Goal: Transaction & Acquisition: Book appointment/travel/reservation

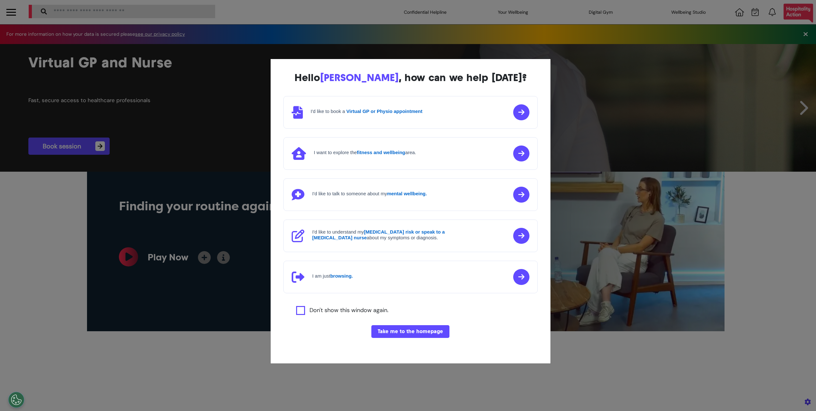
scroll to position [0, 319]
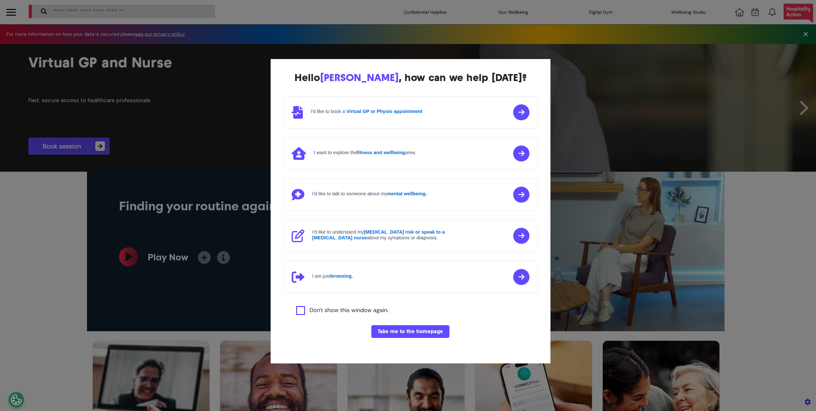
click at [396, 332] on button "Take me to the homepage" at bounding box center [410, 331] width 78 height 13
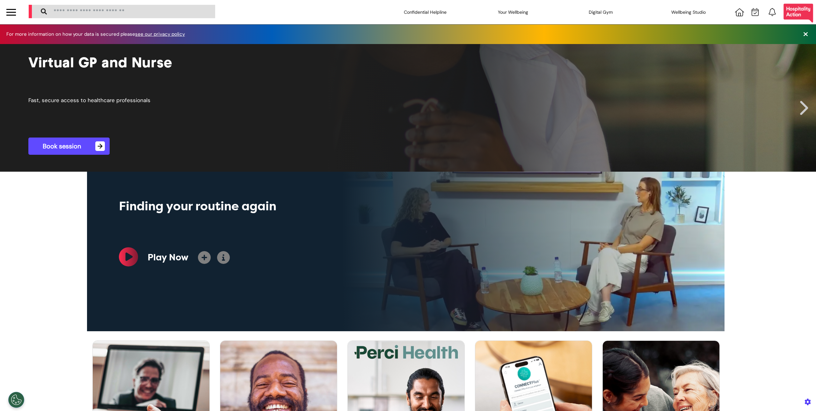
click at [76, 149] on link "Book session →" at bounding box center [68, 145] width 81 height 17
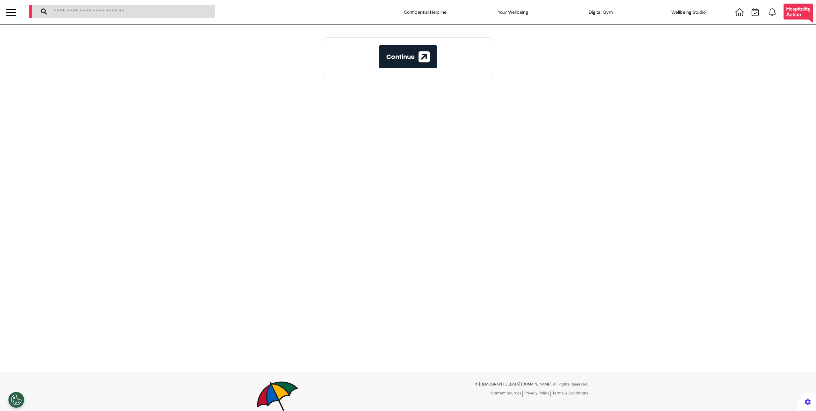
select select "**"
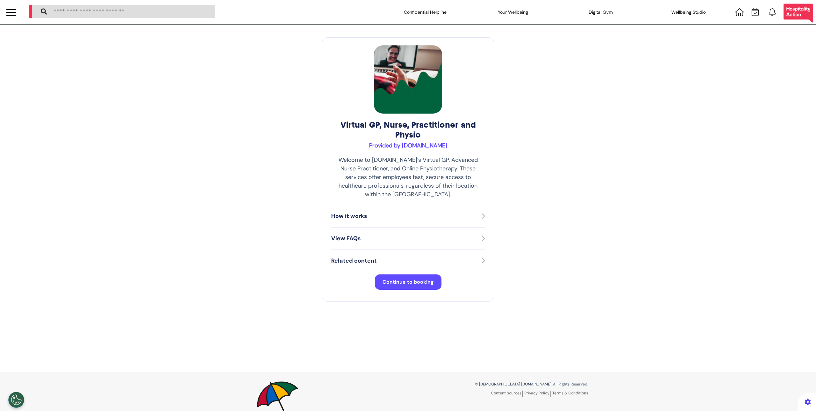
click at [461, 310] on div "Virtual GP, Nurse, Practitioner and Physio Provided by Spectrum.Life Welcome to…" at bounding box center [408, 198] width 816 height 347
click at [373, 212] on div "How it works" at bounding box center [408, 216] width 154 height 9
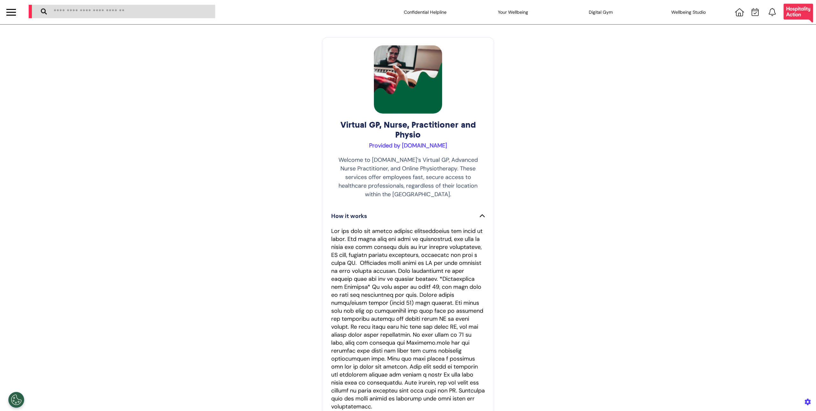
click at [373, 212] on div "How it works" at bounding box center [408, 216] width 154 height 9
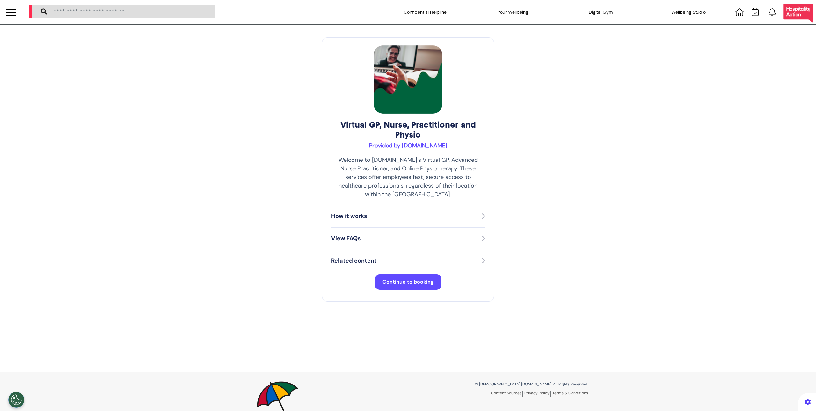
click at [418, 212] on div "How it works" at bounding box center [408, 216] width 154 height 9
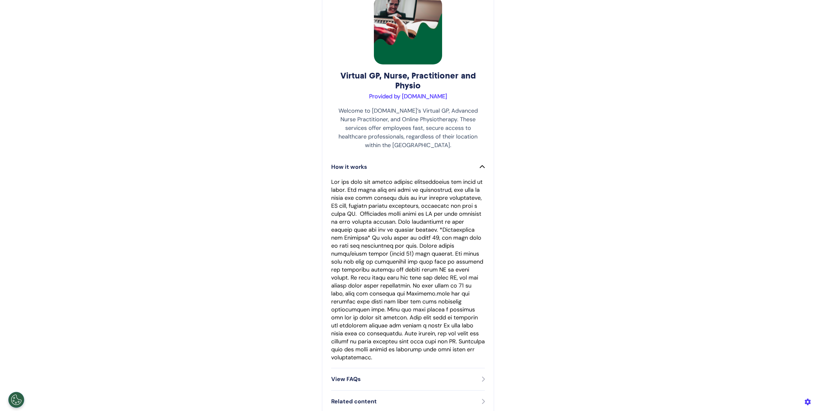
scroll to position [153, 0]
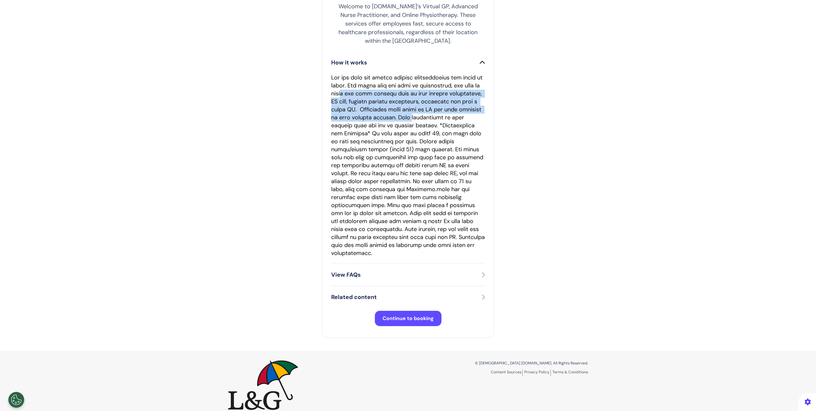
drag, startPoint x: 359, startPoint y: 85, endPoint x: 480, endPoint y: 106, distance: 123.0
click at [480, 106] on p at bounding box center [408, 165] width 154 height 183
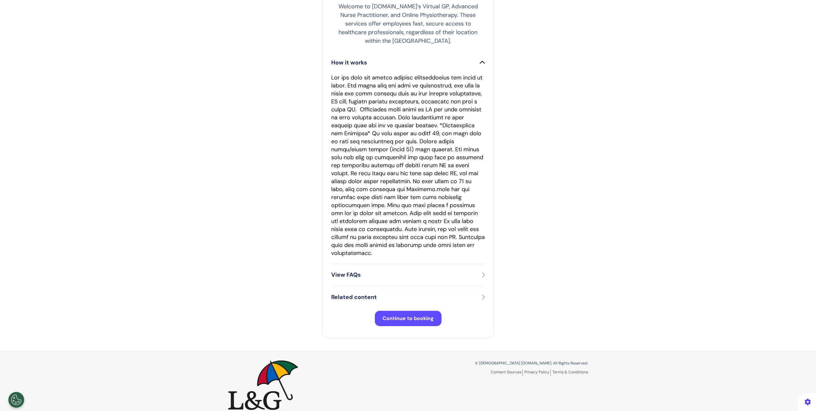
click at [403, 121] on p at bounding box center [408, 165] width 154 height 183
drag, startPoint x: 463, startPoint y: 162, endPoint x: 478, endPoint y: 162, distance: 15.3
click at [478, 162] on p at bounding box center [408, 165] width 154 height 183
drag, startPoint x: 420, startPoint y: 170, endPoint x: 432, endPoint y: 166, distance: 12.4
click at [432, 166] on p at bounding box center [408, 165] width 154 height 183
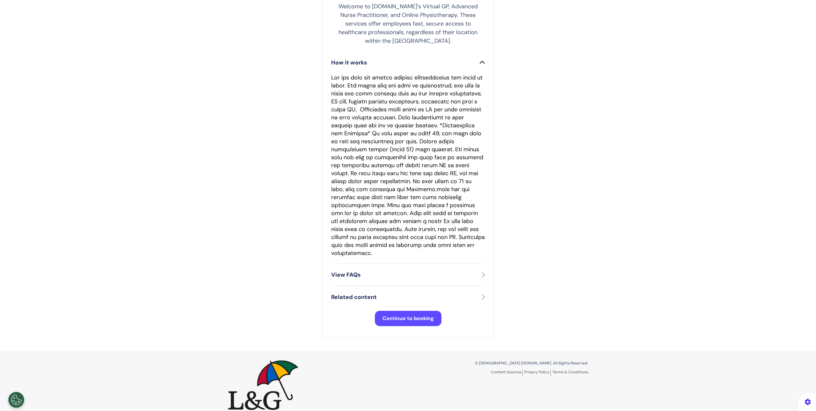
click at [433, 170] on p at bounding box center [408, 165] width 154 height 183
click at [453, 270] on div "View FAQs" at bounding box center [408, 274] width 154 height 9
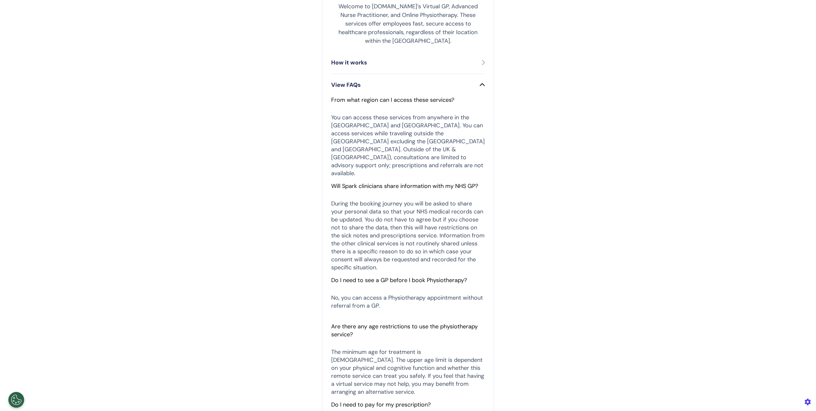
click at [471, 58] on button "How it works" at bounding box center [408, 62] width 154 height 9
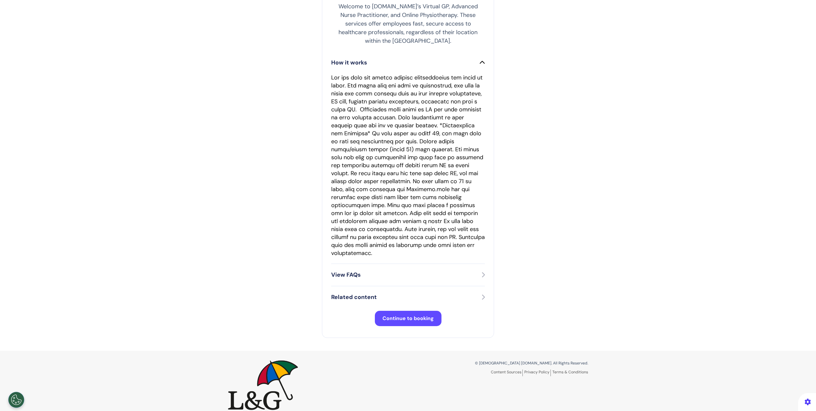
click at [466, 58] on div "How it works" at bounding box center [408, 62] width 154 height 9
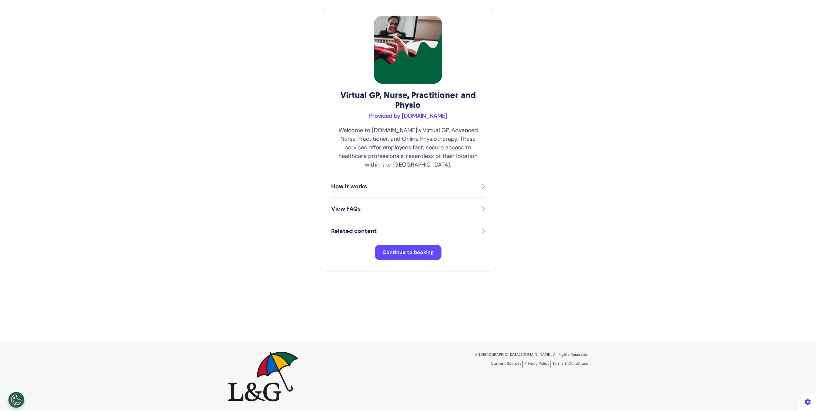
click at [372, 204] on div "View FAQs" at bounding box center [408, 208] width 154 height 9
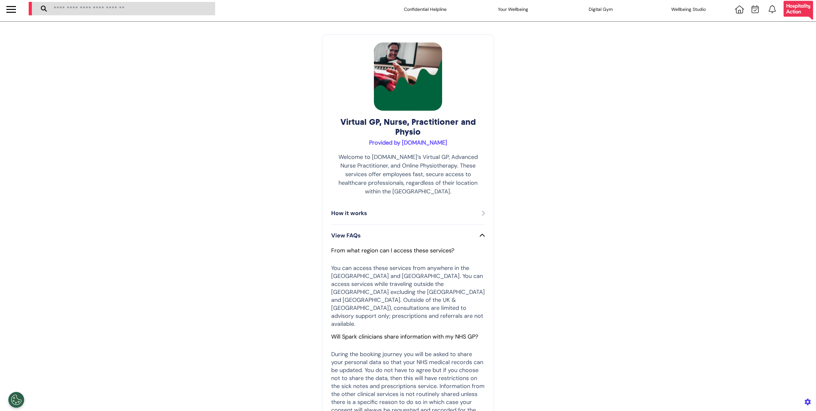
scroll to position [0, 0]
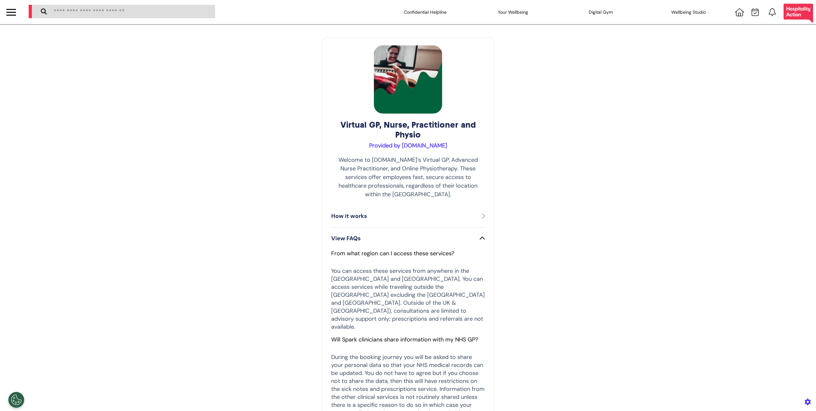
click at [431, 234] on div "View FAQs" at bounding box center [408, 238] width 154 height 9
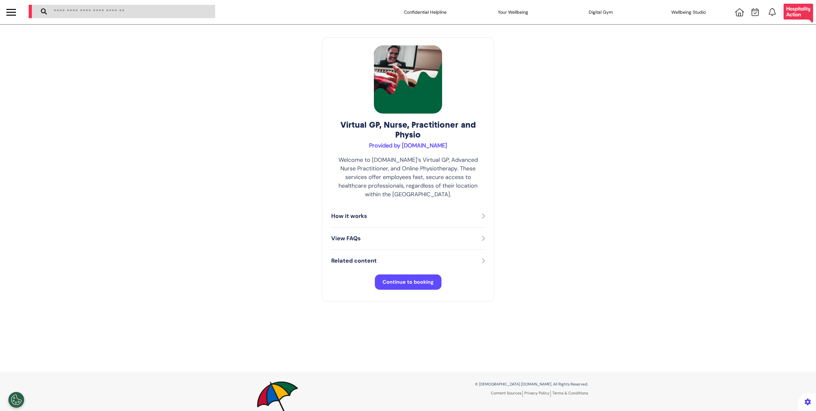
click at [430, 234] on div "View FAQs" at bounding box center [408, 238] width 154 height 9
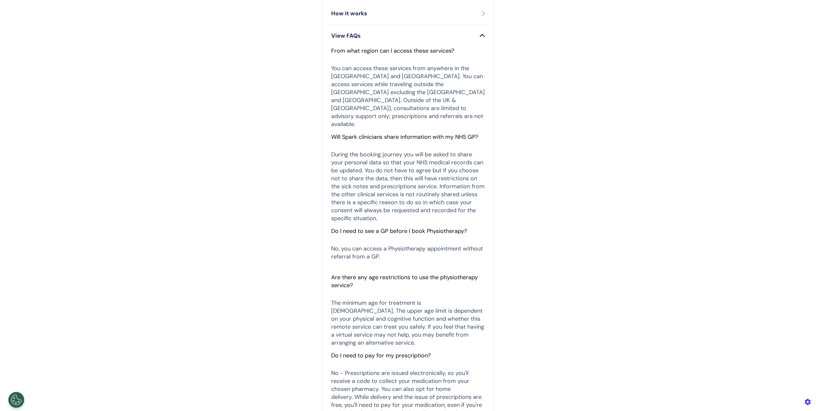
scroll to position [361, 0]
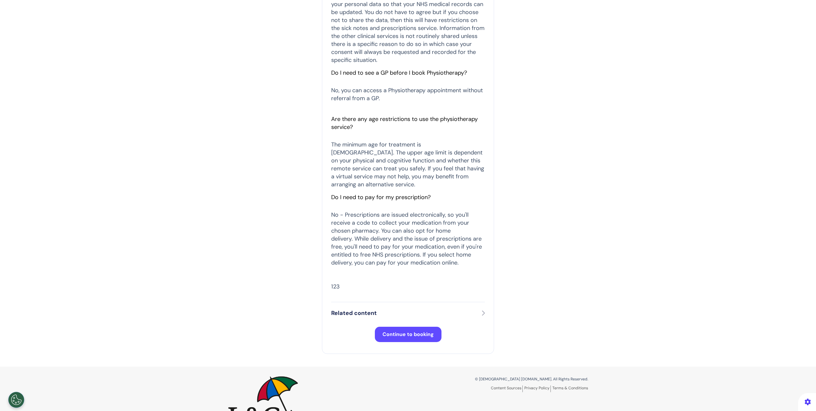
click at [354, 302] on div "Related content" at bounding box center [408, 313] width 154 height 22
click at [353, 308] on button "Related content" at bounding box center [408, 312] width 154 height 9
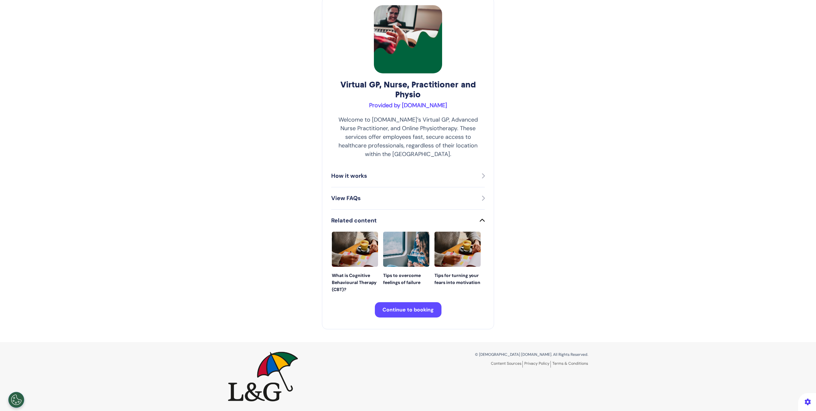
scroll to position [32, 0]
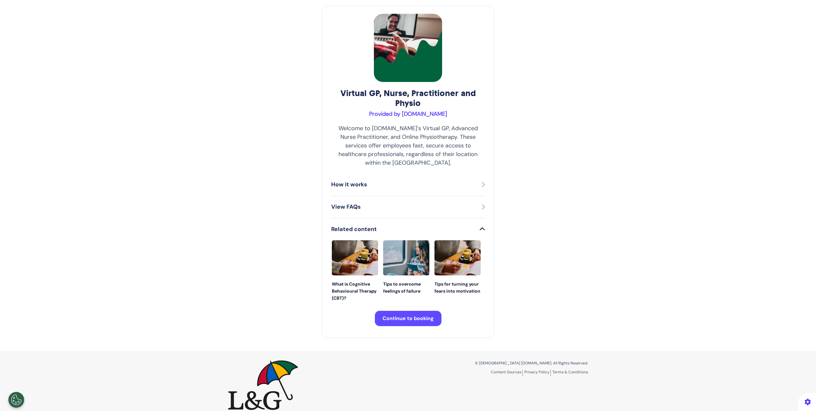
click at [394, 202] on div "View FAQs" at bounding box center [408, 206] width 154 height 9
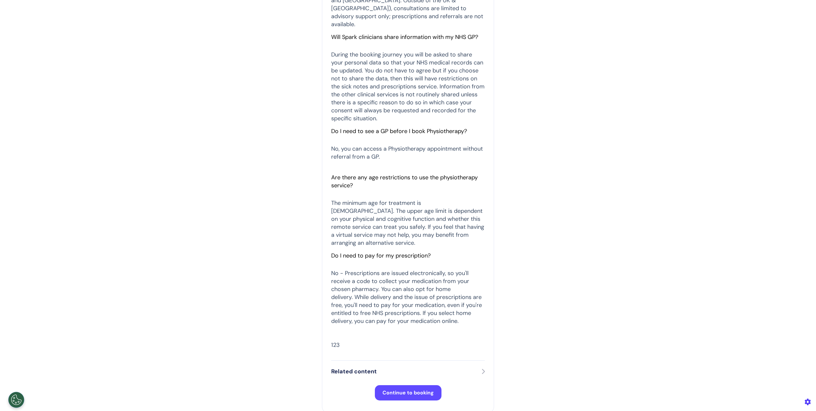
scroll to position [296, 0]
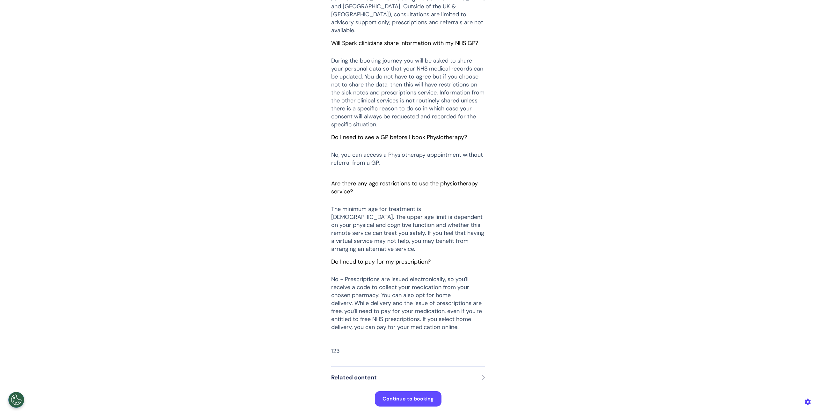
click at [481, 374] on icon at bounding box center [483, 377] width 4 height 6
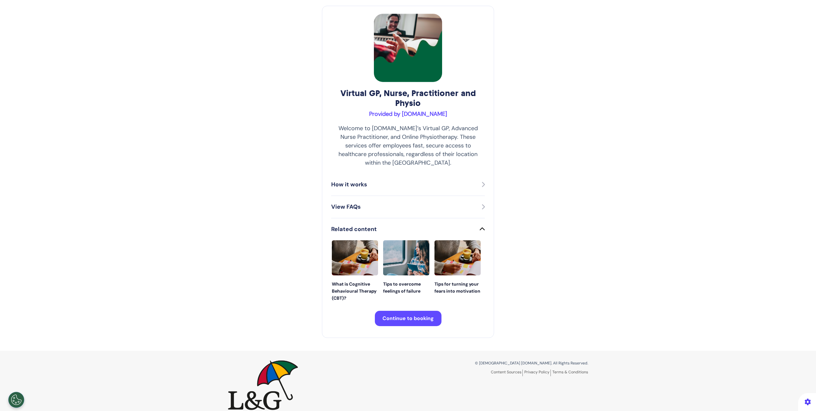
click at [402, 314] on button "Continue to booking" at bounding box center [408, 317] width 67 height 15
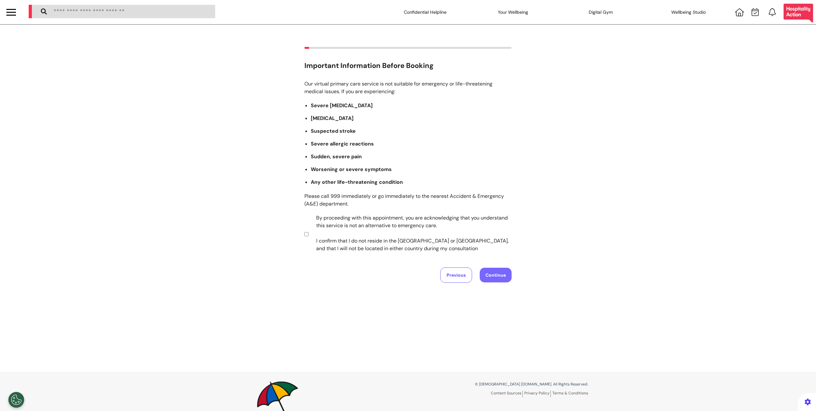
click at [499, 278] on button "Continue" at bounding box center [496, 274] width 32 height 15
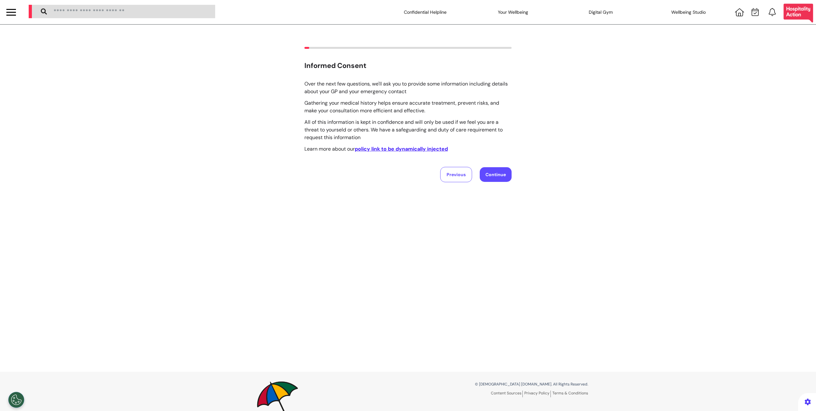
click at [434, 153] on div "Over the next few questions, we'll ask you to provide some information includin…" at bounding box center [407, 118] width 207 height 77
click at [433, 149] on link "policy link to be dynamically injected" at bounding box center [401, 148] width 93 height 7
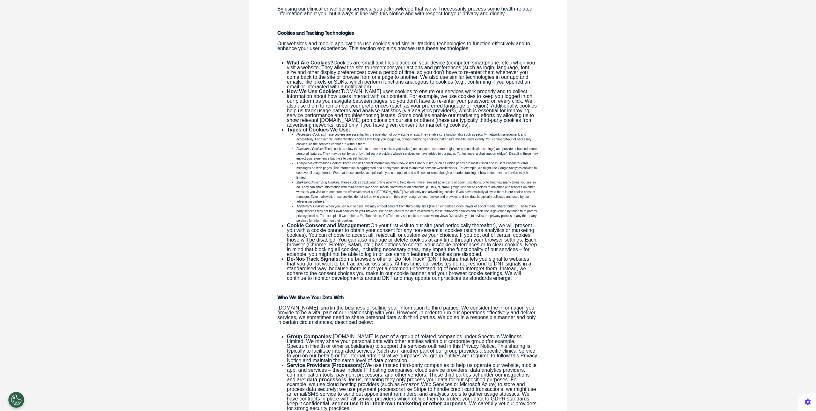
scroll to position [1910, 0]
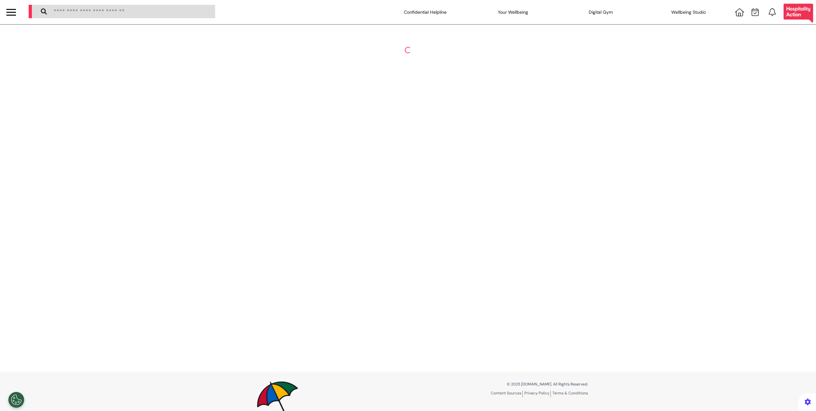
select select "**"
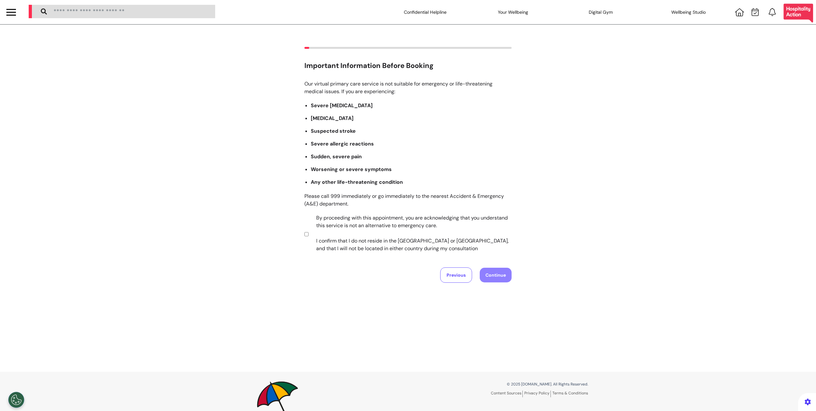
click at [310, 236] on label "By proceeding with this appointment, you are acknowledging that you understand …" at bounding box center [410, 233] width 200 height 38
click at [494, 273] on button "Continue" at bounding box center [496, 274] width 32 height 15
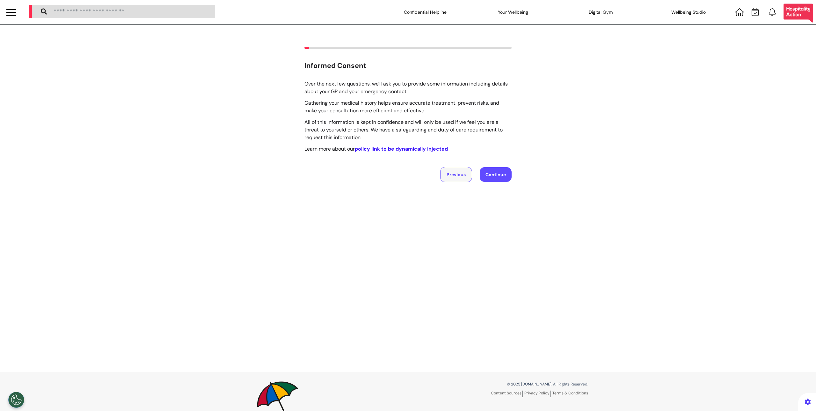
click at [468, 175] on button "Previous" at bounding box center [456, 174] width 32 height 15
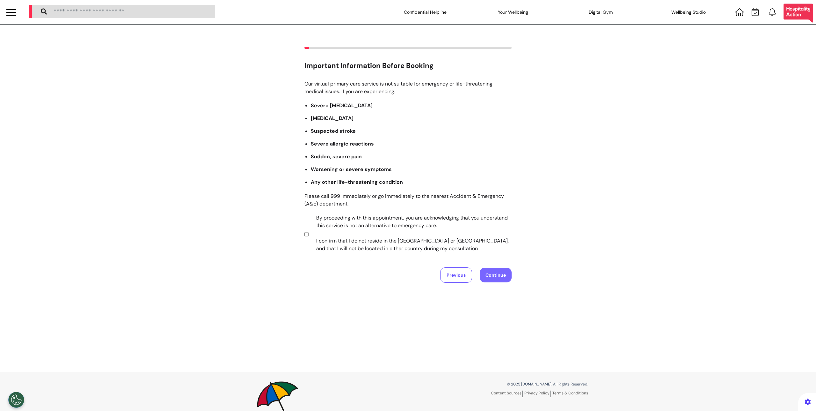
click at [505, 279] on button "Continue" at bounding box center [496, 274] width 32 height 15
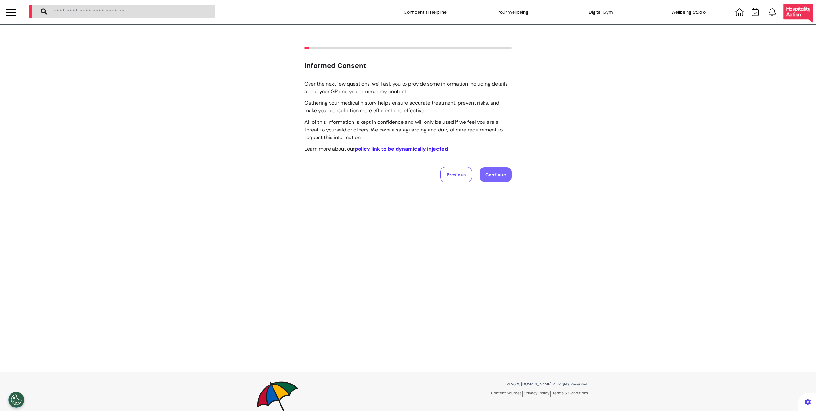
click at [487, 170] on button "Continue" at bounding box center [496, 174] width 32 height 15
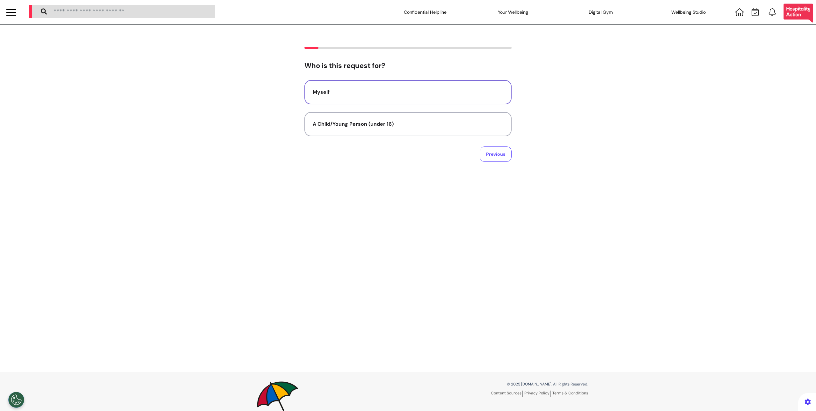
click at [336, 81] on button "Myself" at bounding box center [407, 92] width 207 height 24
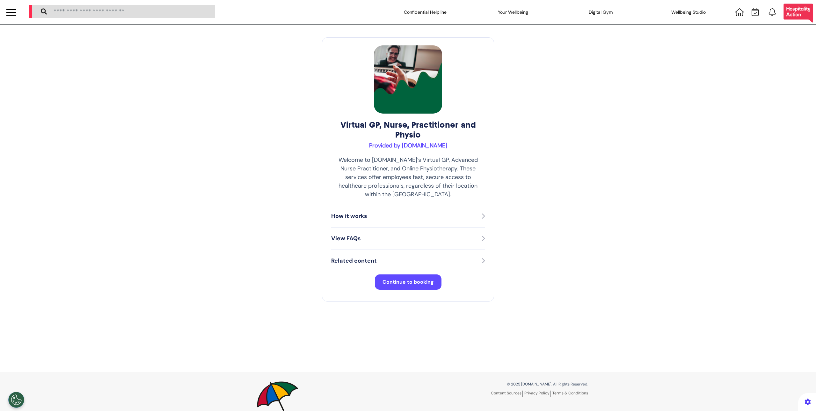
click at [380, 274] on button "Continue to booking" at bounding box center [408, 281] width 67 height 15
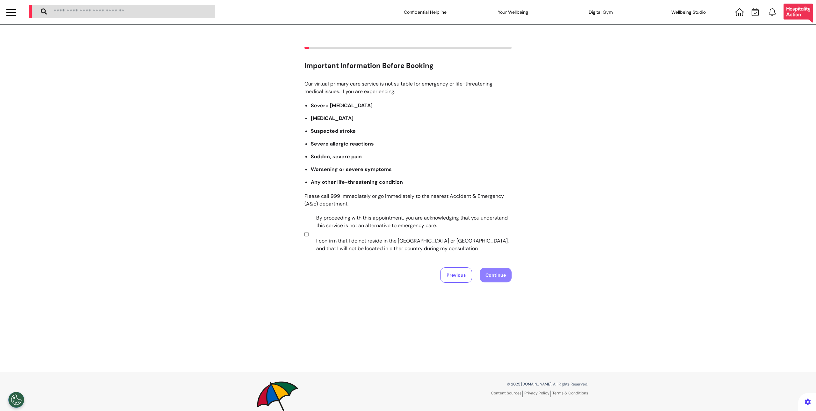
click at [306, 234] on section "By proceeding with this appointment, you are acknowledging that you understand …" at bounding box center [406, 234] width 205 height 40
click at [482, 279] on button "Continue" at bounding box center [496, 274] width 32 height 15
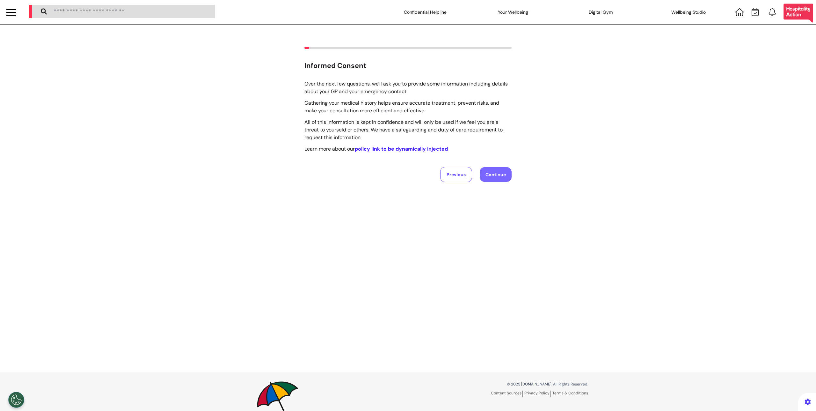
click at [483, 170] on button "Continue" at bounding box center [496, 174] width 32 height 15
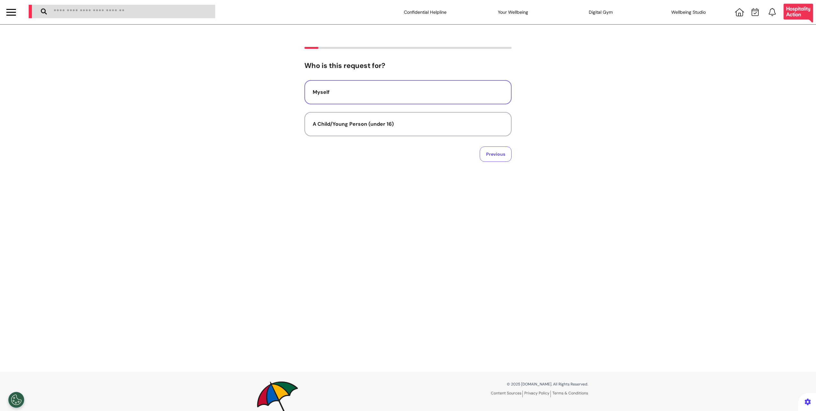
click at [359, 98] on button "Myself" at bounding box center [407, 92] width 207 height 24
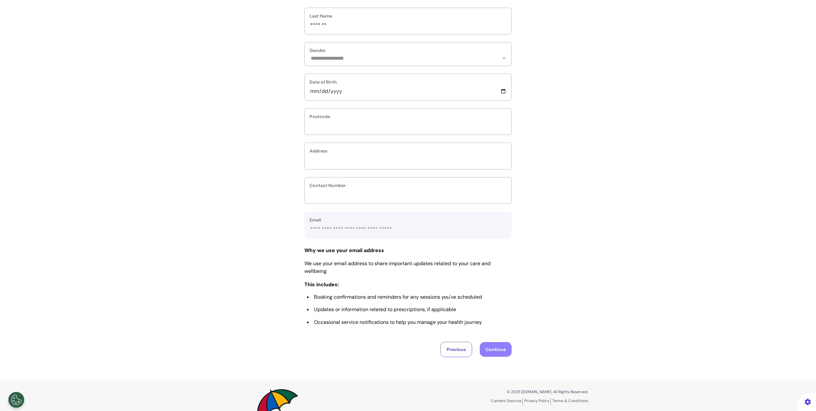
scroll to position [155, 0]
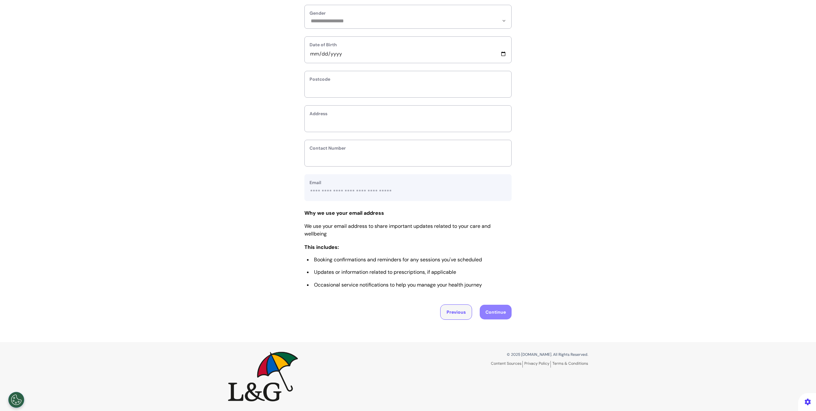
click at [467, 310] on button "Previous" at bounding box center [456, 311] width 32 height 15
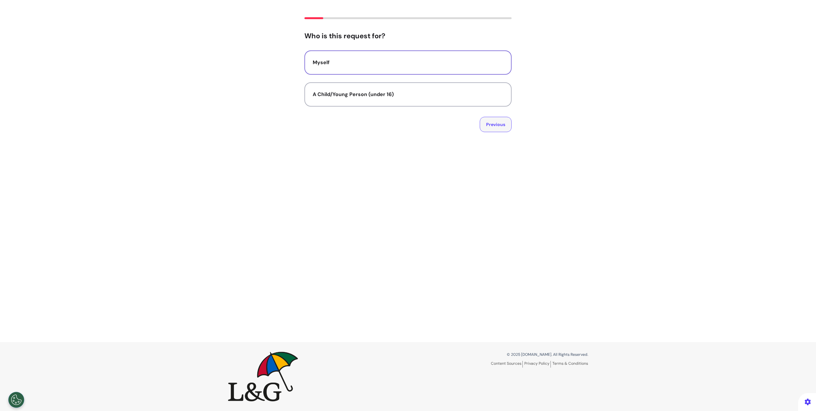
click at [489, 124] on button "Previous" at bounding box center [496, 124] width 32 height 15
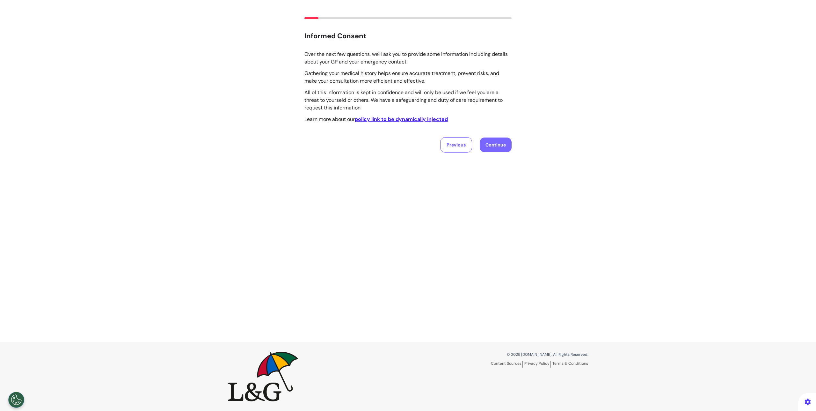
click at [487, 147] on button "Continue" at bounding box center [496, 144] width 32 height 15
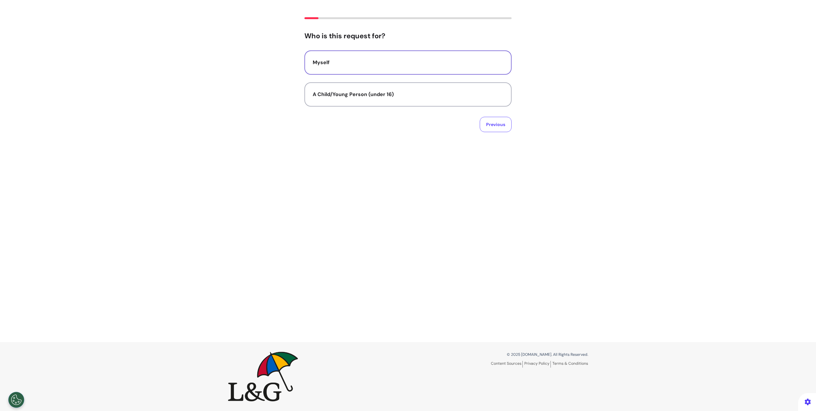
click at [432, 67] on button "Myself" at bounding box center [407, 62] width 207 height 24
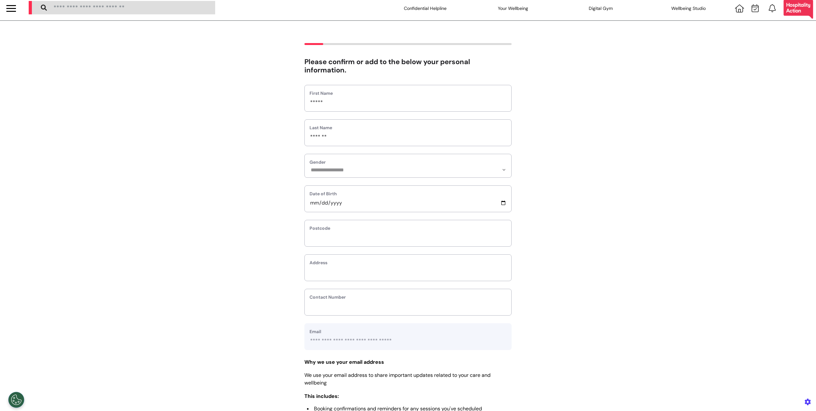
scroll to position [0, 0]
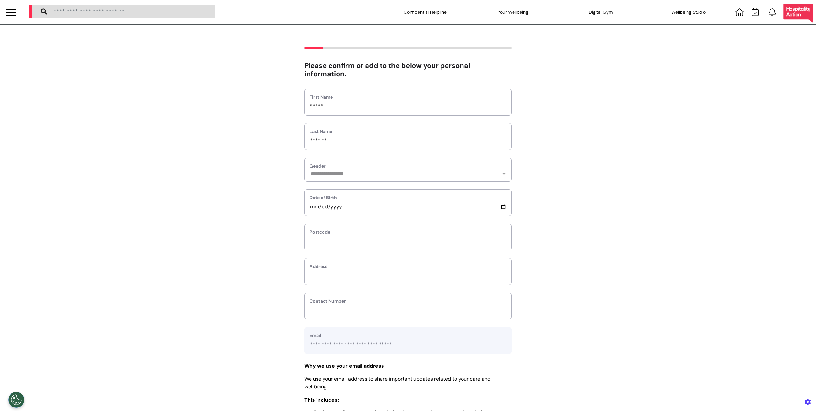
click at [422, 118] on div "**********" at bounding box center [407, 268] width 207 height 358
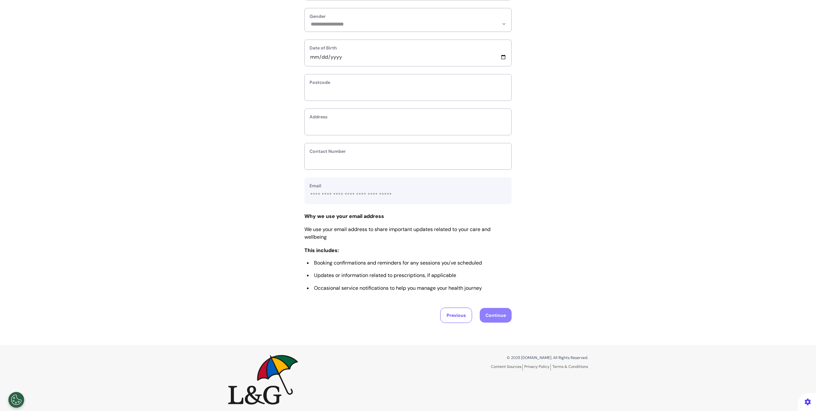
scroll to position [155, 0]
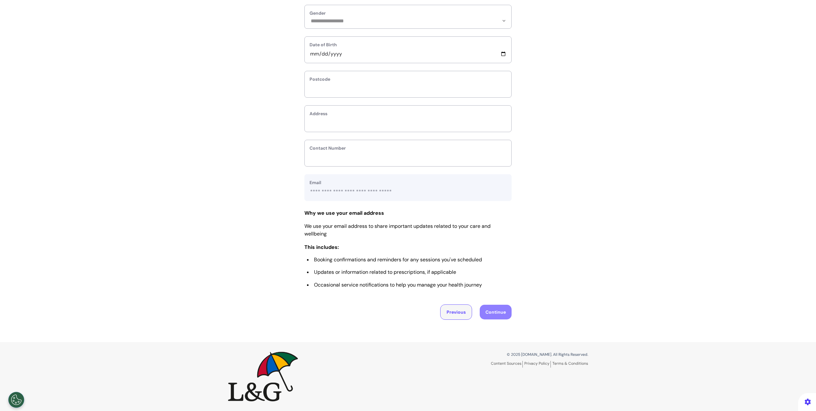
click at [466, 308] on button "Previous" at bounding box center [456, 311] width 32 height 15
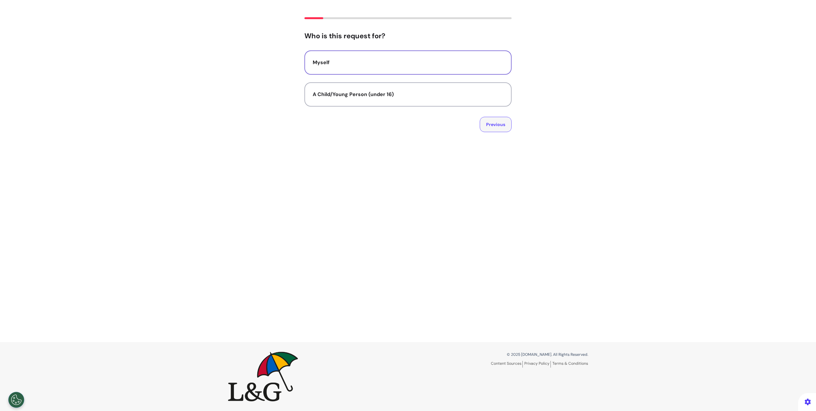
click at [485, 129] on button "Previous" at bounding box center [496, 124] width 32 height 15
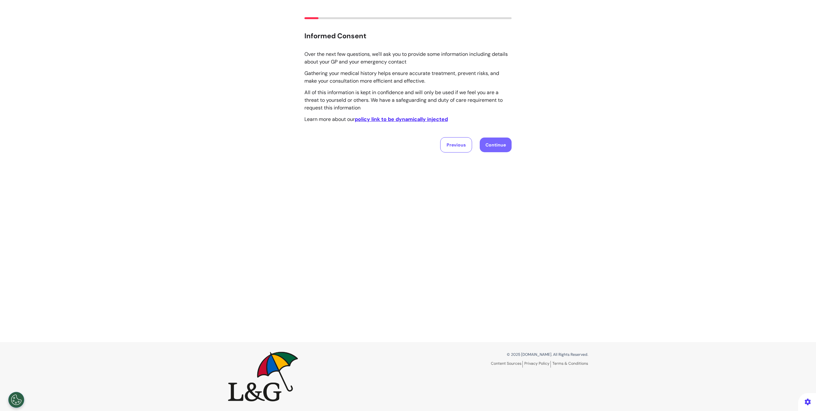
click at [483, 141] on button "Continue" at bounding box center [496, 144] width 32 height 15
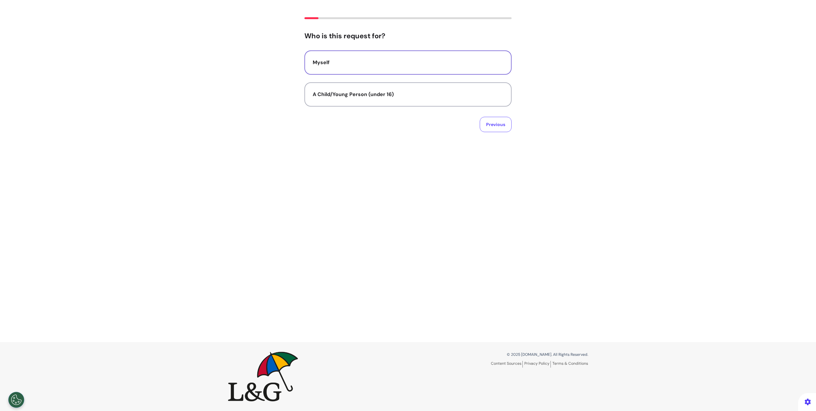
click at [385, 75] on div "Myself A Child/Young Person (under 16)" at bounding box center [407, 78] width 207 height 56
click at [375, 91] on div "A Child/Young Person (under 16)" at bounding box center [408, 95] width 191 height 8
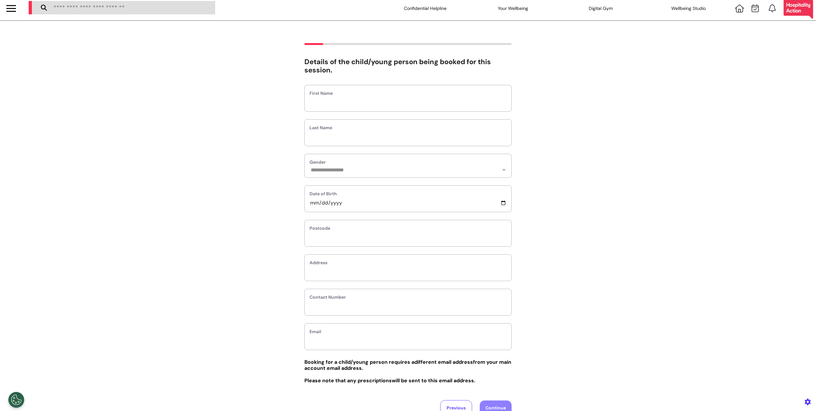
scroll to position [0, 0]
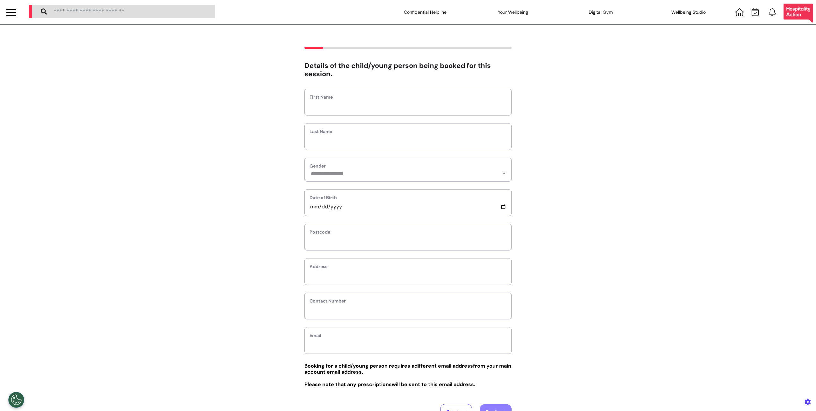
click at [375, 91] on div "First Name" at bounding box center [407, 102] width 207 height 27
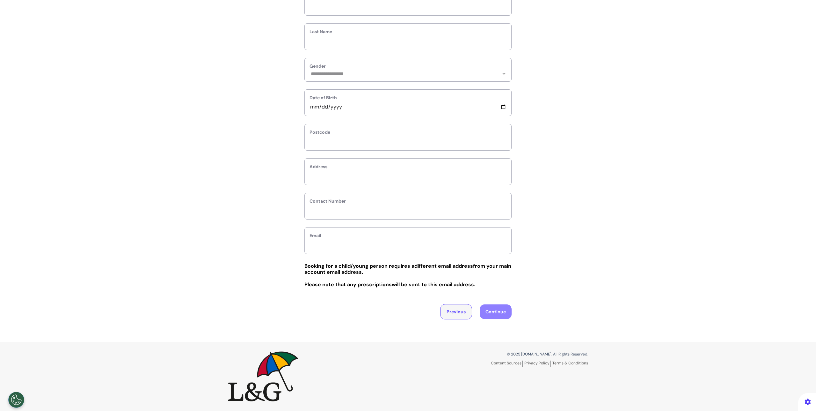
click at [458, 310] on button "Previous" at bounding box center [456, 311] width 32 height 15
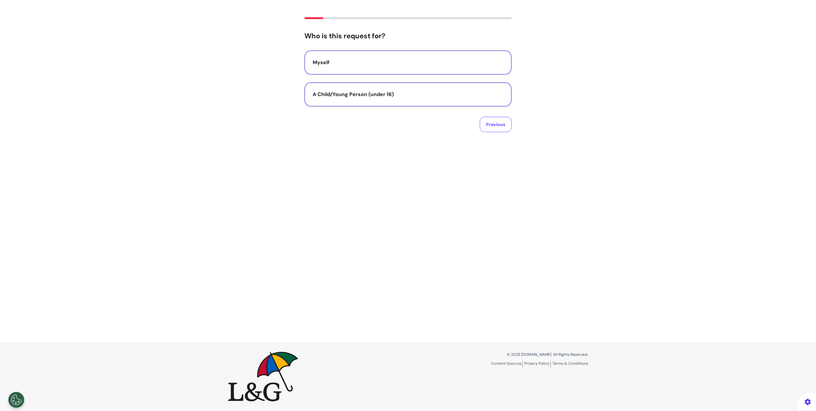
click at [373, 71] on button "Myself" at bounding box center [407, 62] width 207 height 24
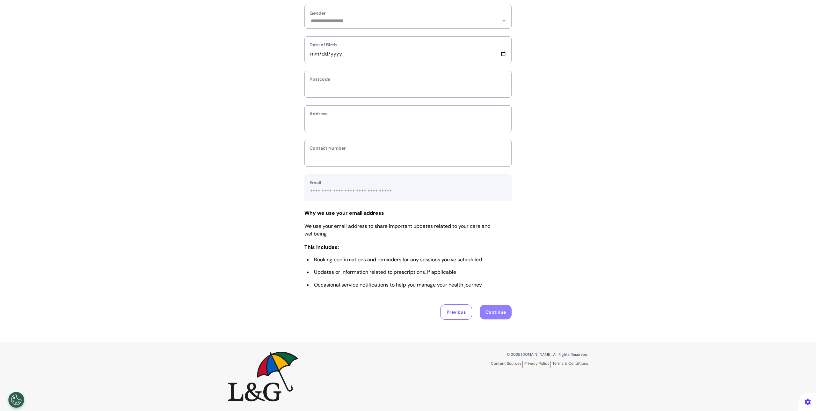
scroll to position [0, 0]
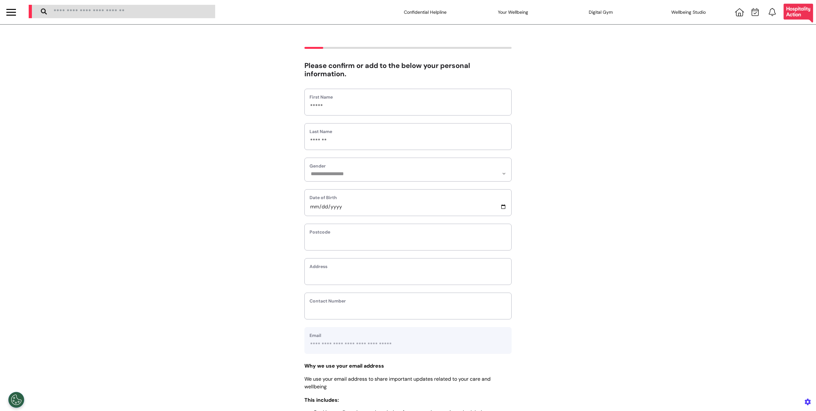
click at [373, 167] on label "Gender" at bounding box center [408, 166] width 197 height 7
click at [370, 176] on select "**********" at bounding box center [408, 173] width 197 height 5
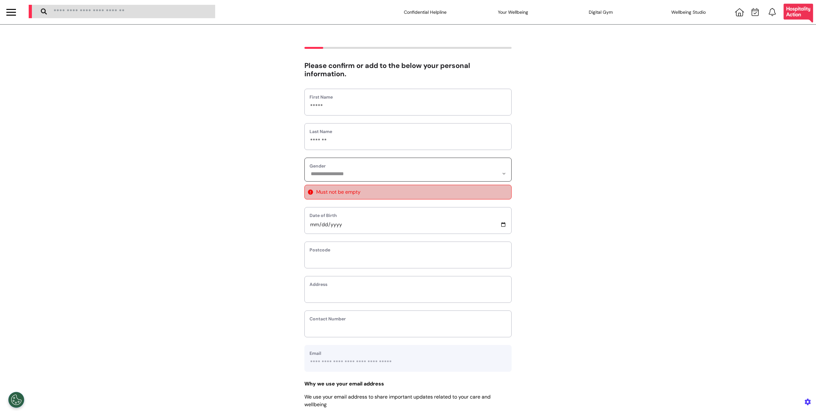
click at [340, 176] on select "**********" at bounding box center [408, 173] width 197 height 5
select select "****"
click at [310, 171] on select "**********" at bounding box center [408, 173] width 197 height 5
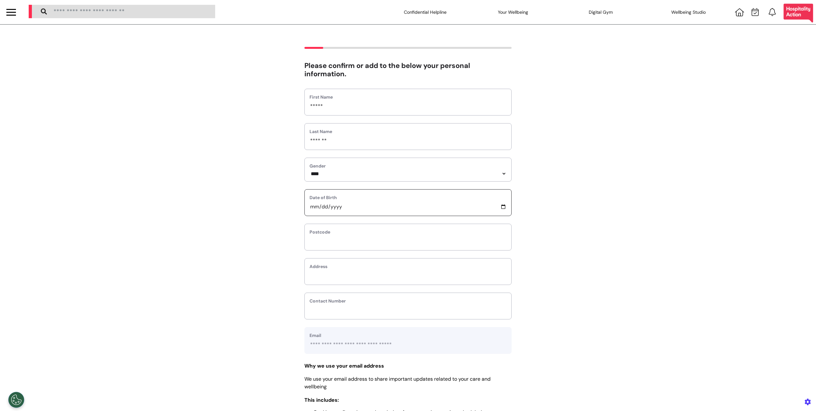
click at [498, 207] on input "date" at bounding box center [408, 206] width 197 height 8
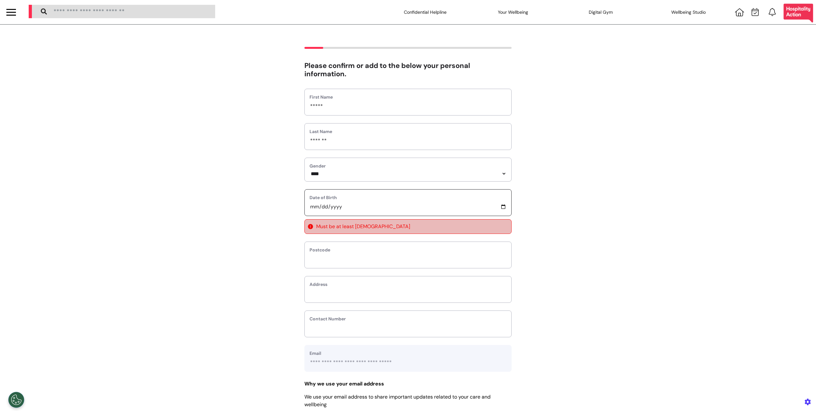
click at [500, 209] on input "**********" at bounding box center [408, 206] width 197 height 8
click at [350, 206] on input "**********" at bounding box center [408, 206] width 197 height 8
click at [340, 207] on input "**********" at bounding box center [408, 206] width 197 height 8
click at [500, 207] on input "**********" at bounding box center [408, 206] width 197 height 8
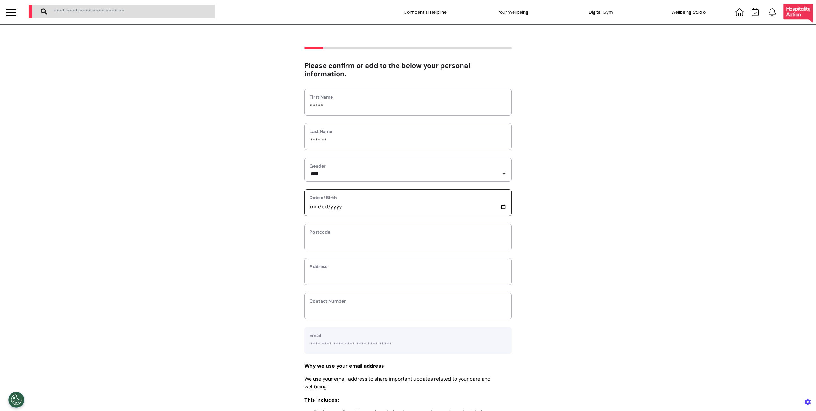
type input "**********"
click at [295, 256] on div "**********" at bounding box center [408, 259] width 816 height 425
click at [328, 241] on input "text" at bounding box center [408, 241] width 197 height 8
type input "*"
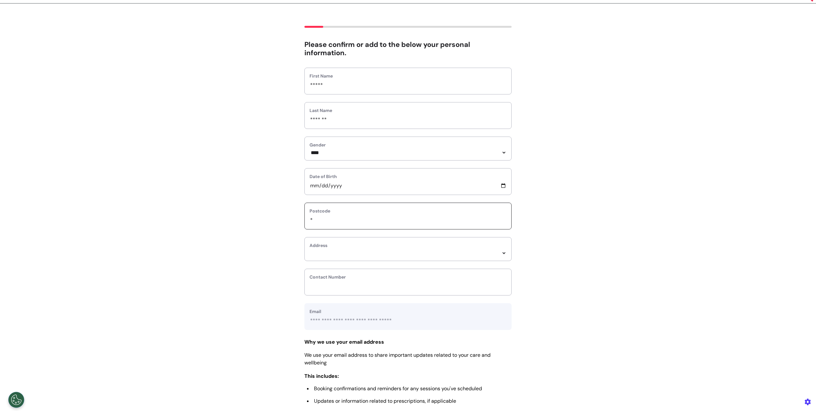
select select
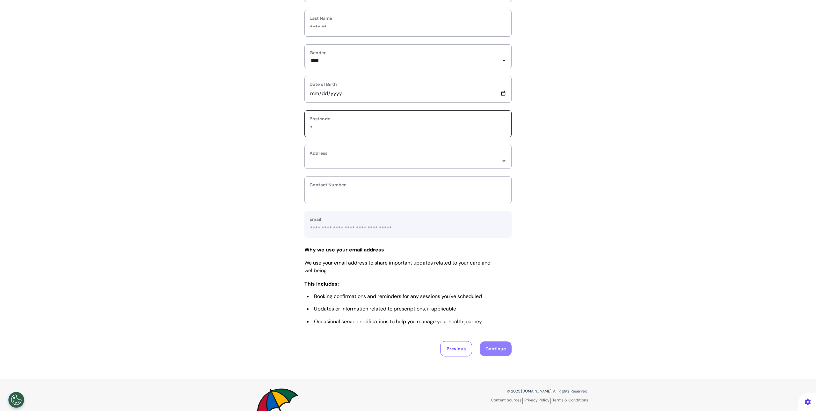
scroll to position [122, 0]
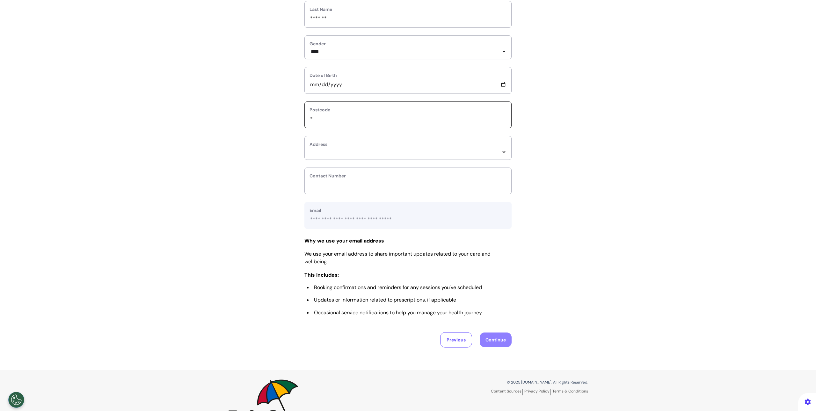
type input "*"
click at [345, 160] on div "Address *****" at bounding box center [407, 148] width 207 height 24
select select
click at [347, 155] on select "*****" at bounding box center [408, 151] width 197 height 5
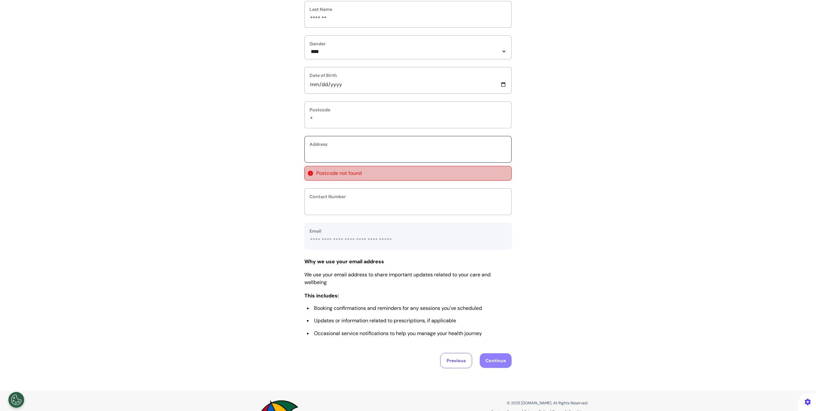
click at [347, 155] on input "text_area" at bounding box center [408, 153] width 197 height 8
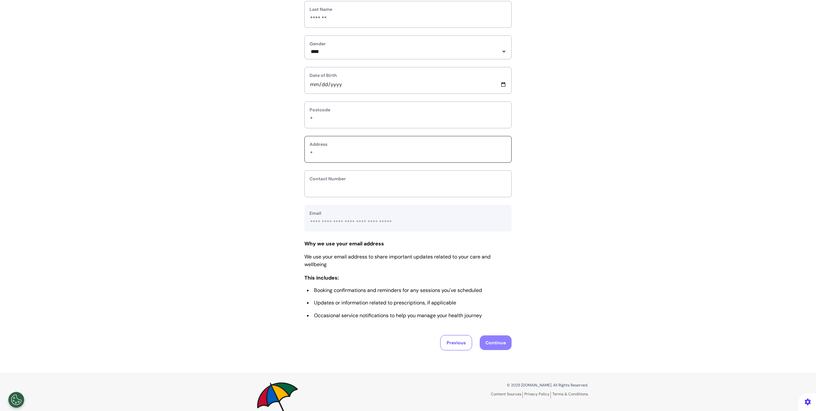
type input "*"
click at [268, 216] on div "**********" at bounding box center [408, 137] width 816 height 425
click at [311, 192] on input "phone" at bounding box center [408, 188] width 197 height 8
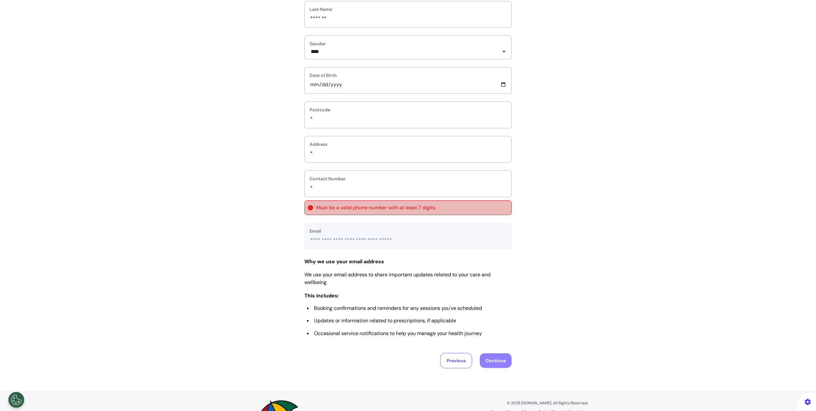
click at [289, 204] on div "**********" at bounding box center [408, 146] width 816 height 443
click at [322, 191] on input "phone" at bounding box center [408, 188] width 197 height 8
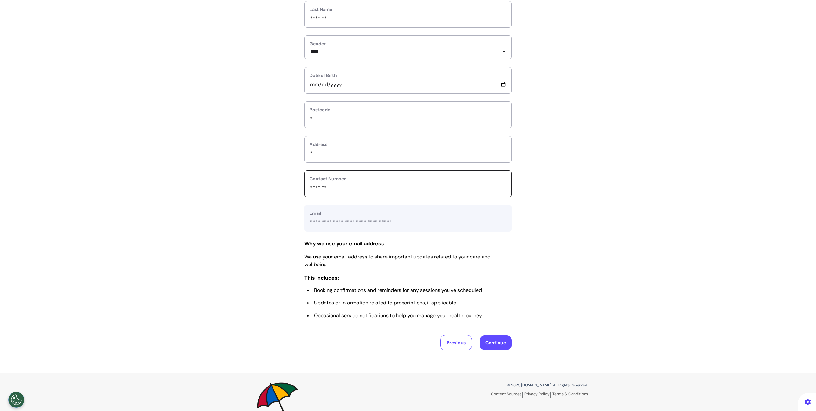
type input "*******"
click at [486, 346] on button "Continue" at bounding box center [496, 342] width 32 height 15
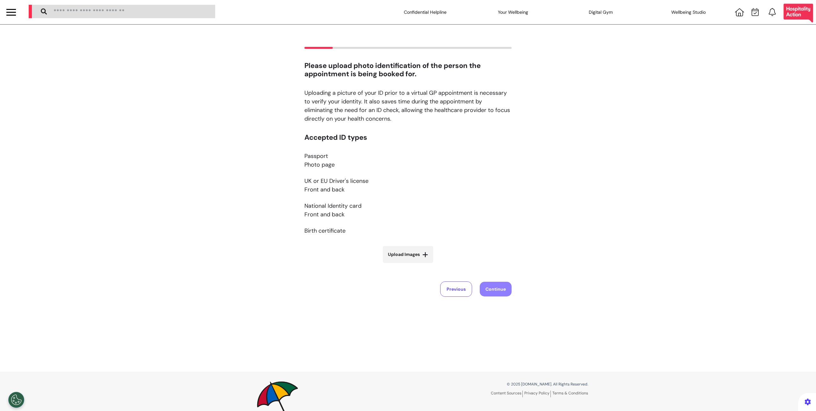
click at [478, 283] on div "Previous Continue" at bounding box center [407, 288] width 207 height 15
click at [466, 286] on button "Previous" at bounding box center [456, 288] width 32 height 15
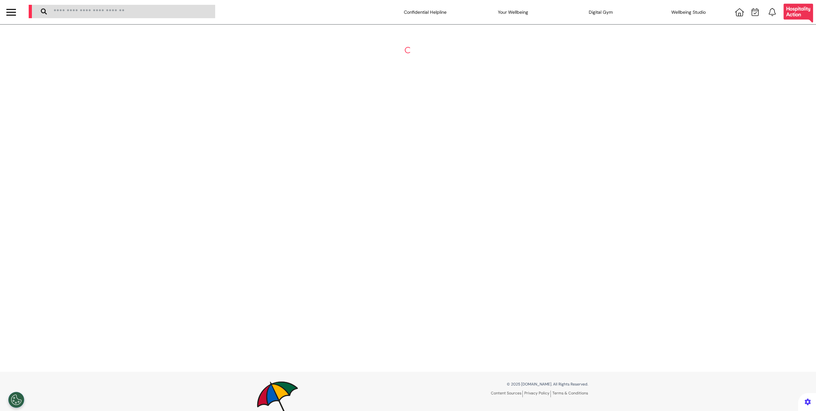
select select "****"
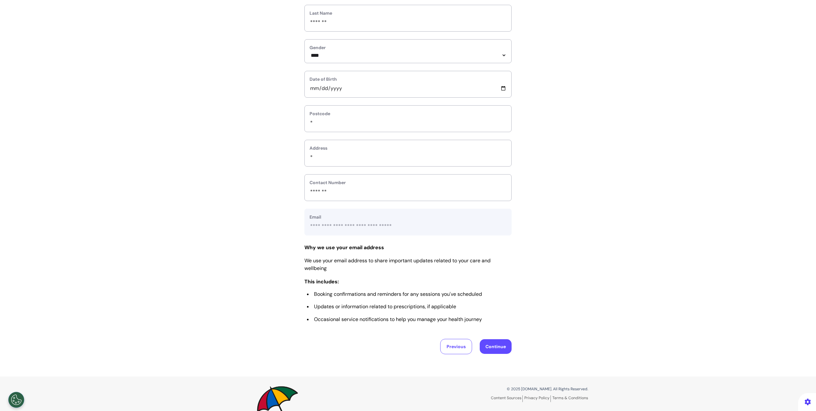
scroll to position [155, 0]
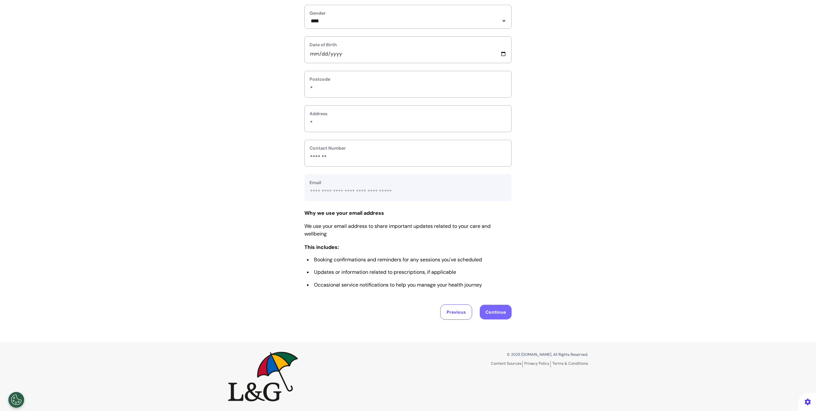
click at [490, 312] on button "Continue" at bounding box center [496, 311] width 32 height 15
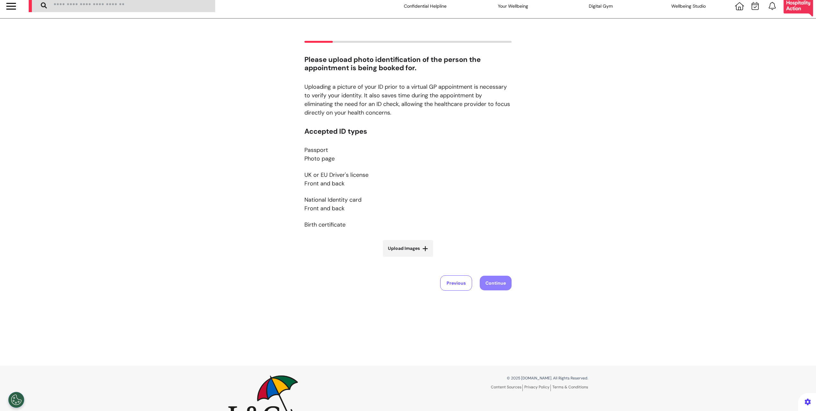
scroll to position [0, 0]
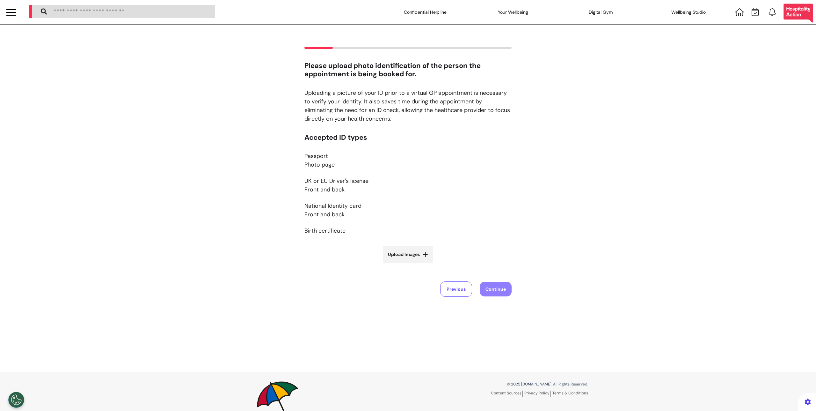
click at [400, 257] on span "Upload Images" at bounding box center [404, 254] width 32 height 7
click at [400, 264] on input "Upload Images" at bounding box center [408, 267] width 76 height 7
click at [399, 253] on span "Upload Images" at bounding box center [404, 254] width 32 height 7
click at [399, 264] on input "Upload Images" at bounding box center [408, 267] width 76 height 7
type input "**********"
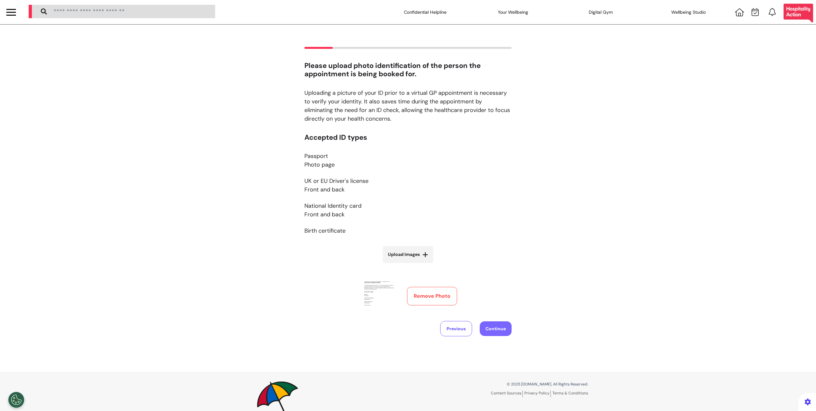
click at [490, 326] on button "Continue" at bounding box center [496, 328] width 32 height 15
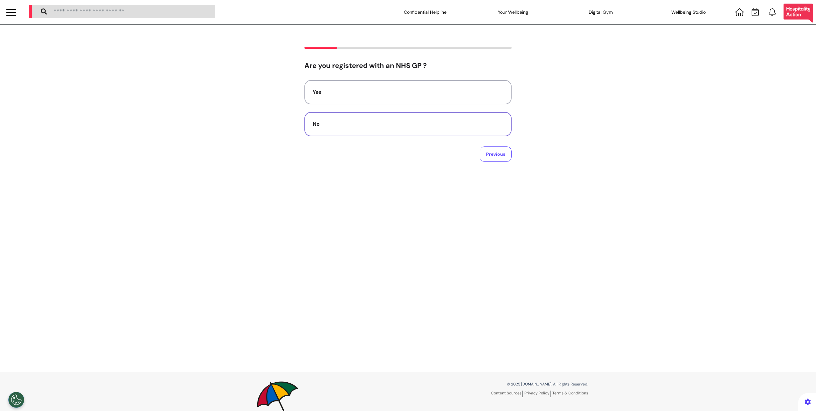
click at [388, 121] on div "No" at bounding box center [408, 124] width 191 height 8
click at [394, 97] on div "Yes" at bounding box center [408, 101] width 191 height 8
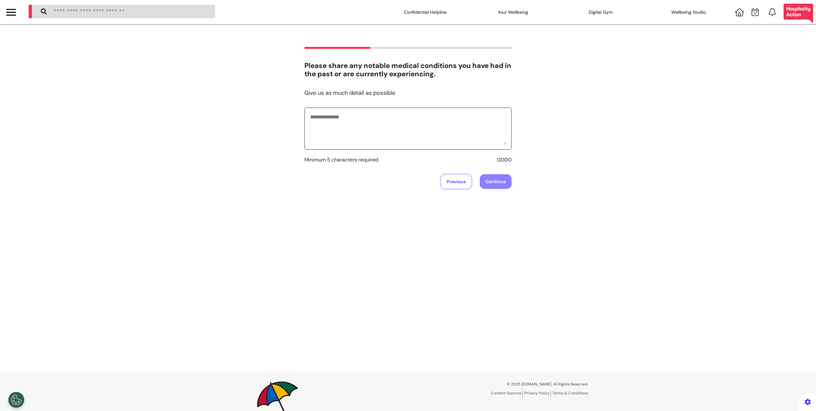
click at [387, 113] on textarea at bounding box center [408, 129] width 197 height 32
type textarea "********"
click at [485, 175] on button "Continue" at bounding box center [496, 181] width 32 height 15
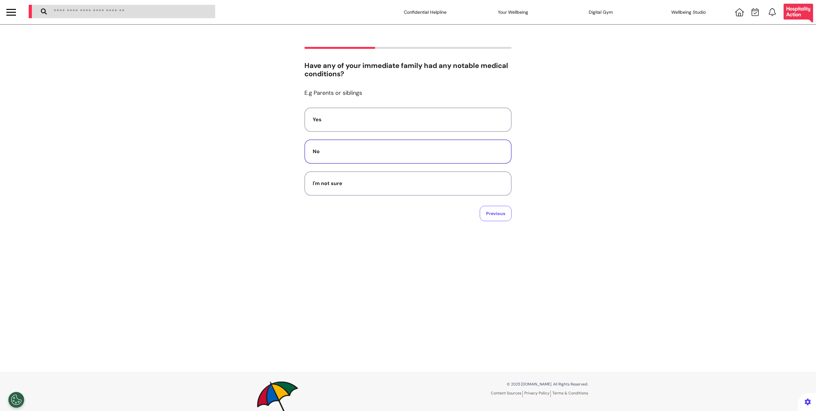
click at [402, 149] on div "No" at bounding box center [408, 152] width 191 height 8
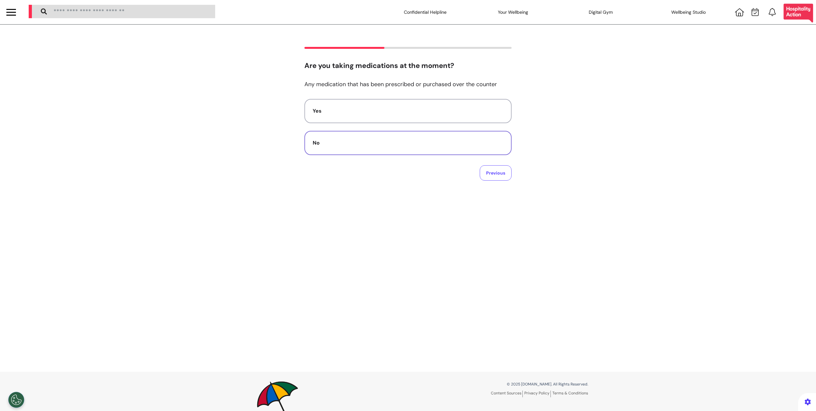
click at [347, 143] on div "No" at bounding box center [408, 143] width 191 height 8
click at [358, 136] on button "No" at bounding box center [407, 124] width 207 height 24
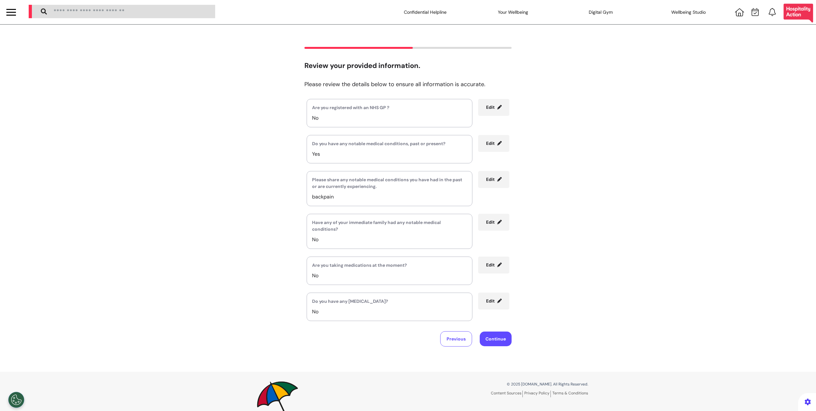
click at [480, 299] on button "Edit" at bounding box center [493, 300] width 31 height 17
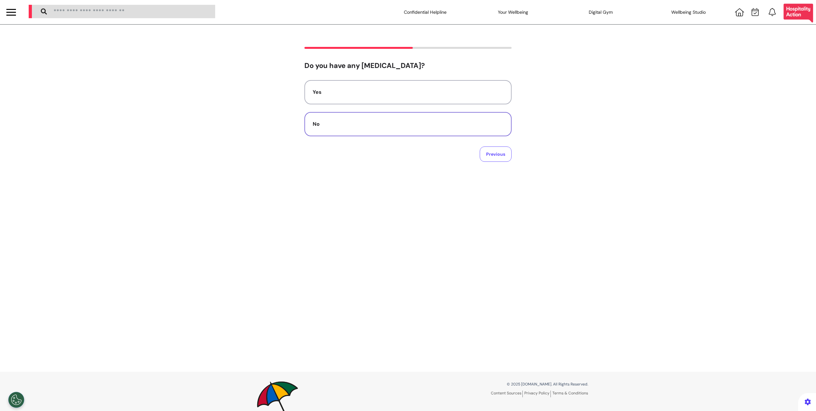
click at [410, 127] on div "No" at bounding box center [408, 124] width 191 height 8
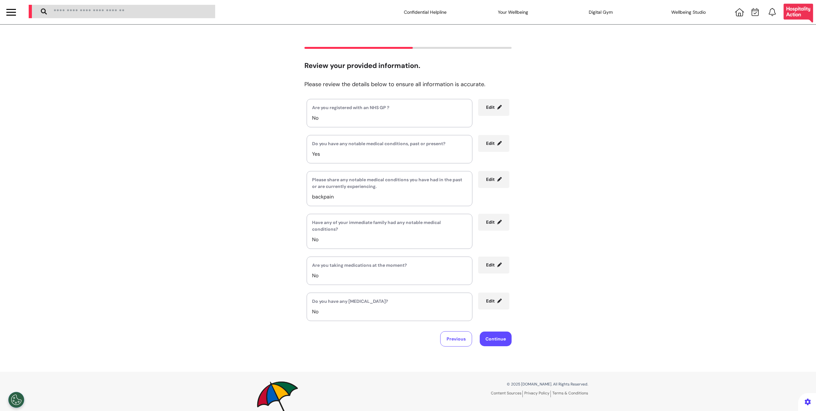
click at [491, 265] on span "Edit" at bounding box center [490, 265] width 9 height 6
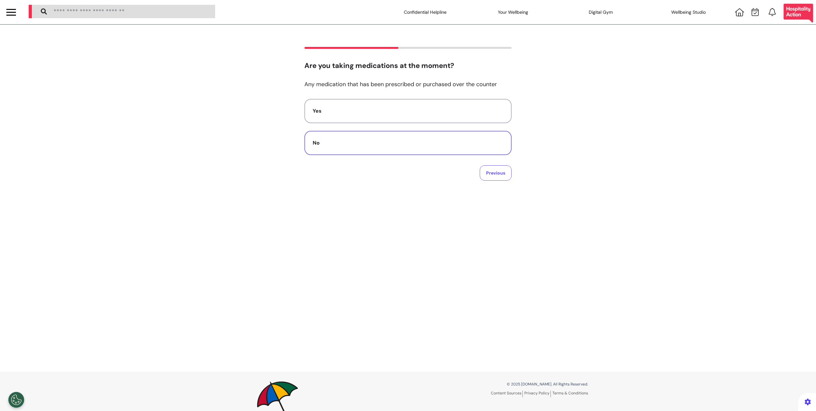
click at [403, 155] on button "No" at bounding box center [407, 143] width 207 height 24
click at [400, 135] on button "No" at bounding box center [407, 124] width 207 height 24
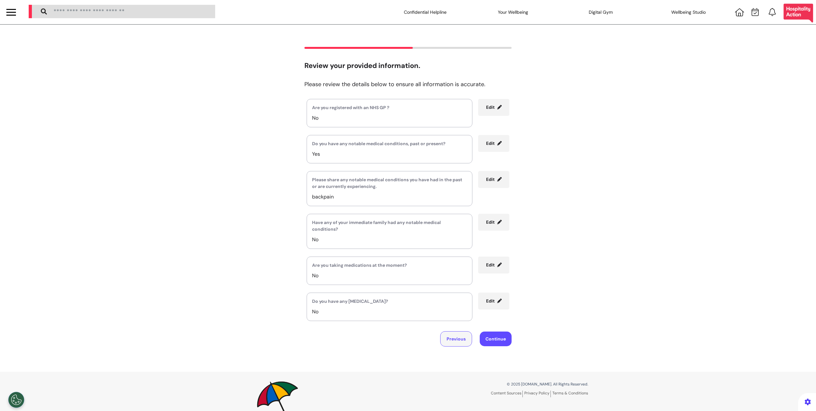
click at [457, 337] on button "Previous" at bounding box center [456, 338] width 32 height 15
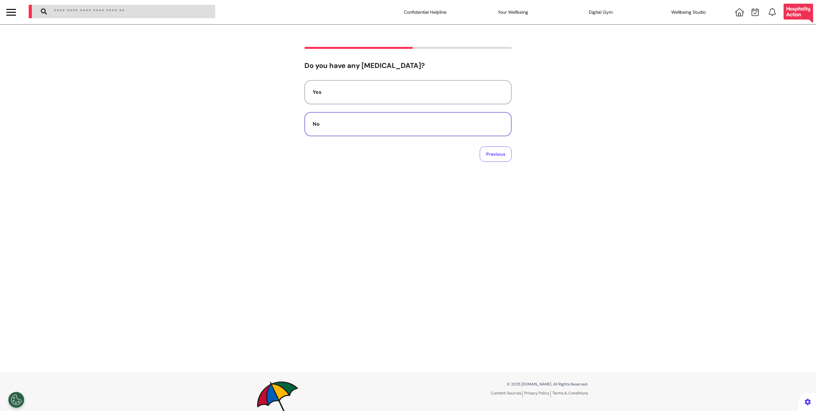
click at [446, 133] on button "No" at bounding box center [407, 124] width 207 height 24
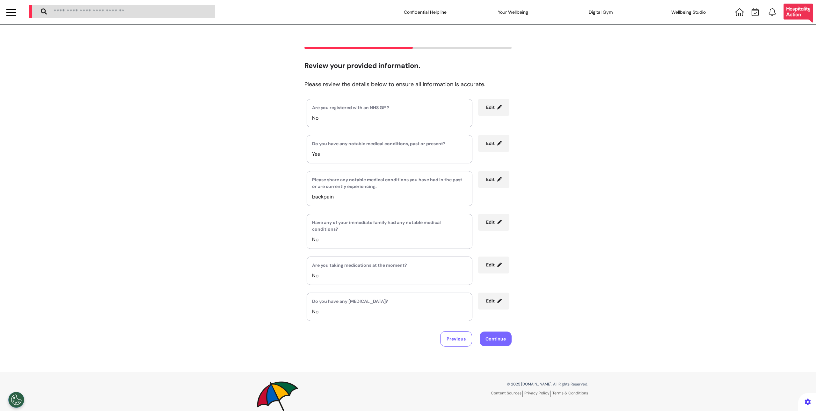
click at [494, 339] on button "Continue" at bounding box center [496, 338] width 32 height 15
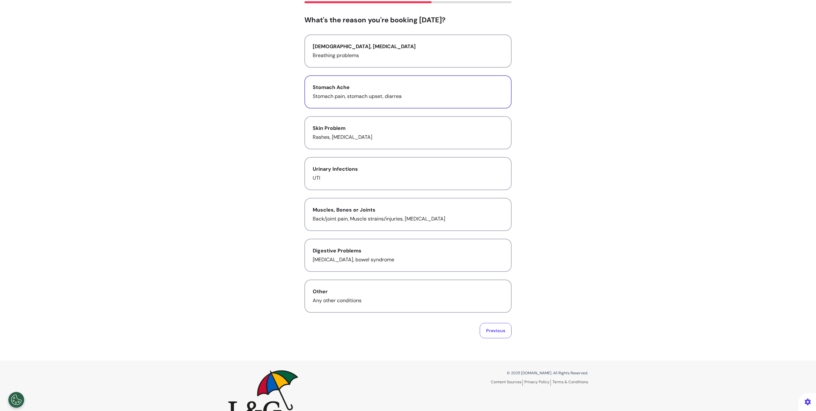
scroll to position [46, 0]
click at [362, 48] on div "Asthma, Cold and Flu" at bounding box center [408, 46] width 191 height 8
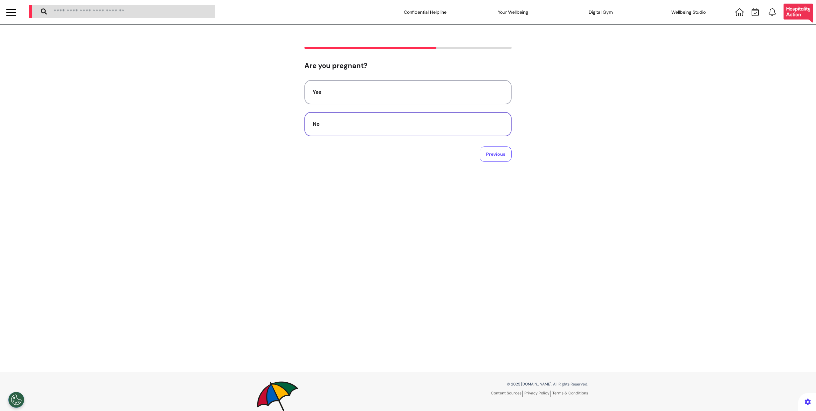
click at [346, 116] on button "No" at bounding box center [407, 124] width 207 height 24
click at [350, 111] on textarea at bounding box center [408, 101] width 197 height 32
click at [391, 101] on textarea "*" at bounding box center [408, 101] width 197 height 32
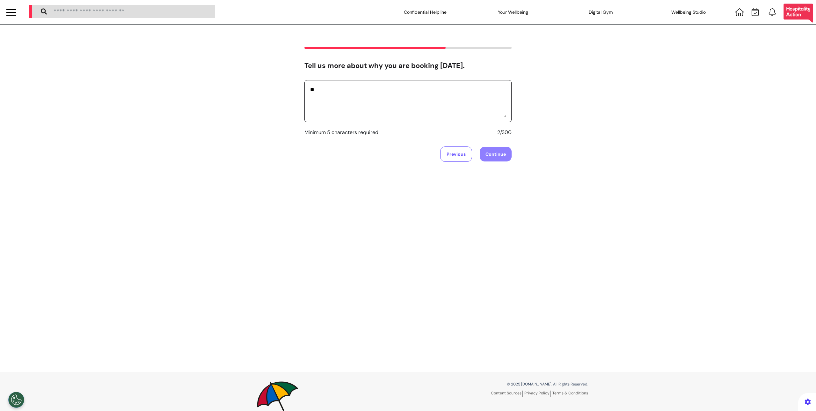
type textarea "*"
click at [413, 93] on textarea "*" at bounding box center [408, 101] width 197 height 32
type textarea "*********"
click at [499, 153] on button "Continue" at bounding box center [496, 154] width 32 height 15
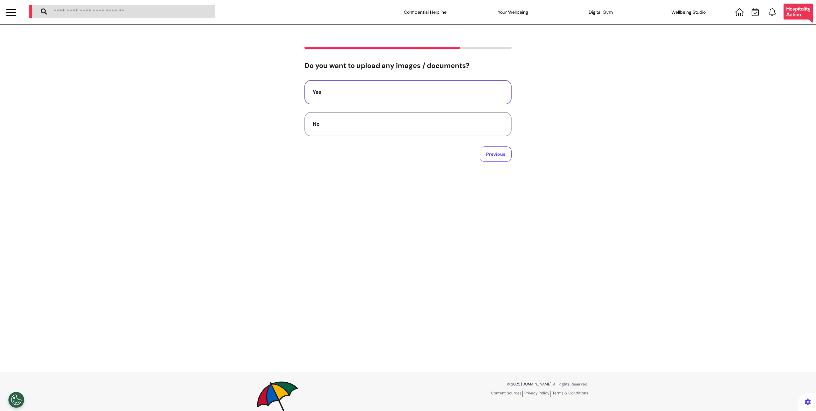
click at [389, 94] on div "Yes" at bounding box center [408, 92] width 191 height 8
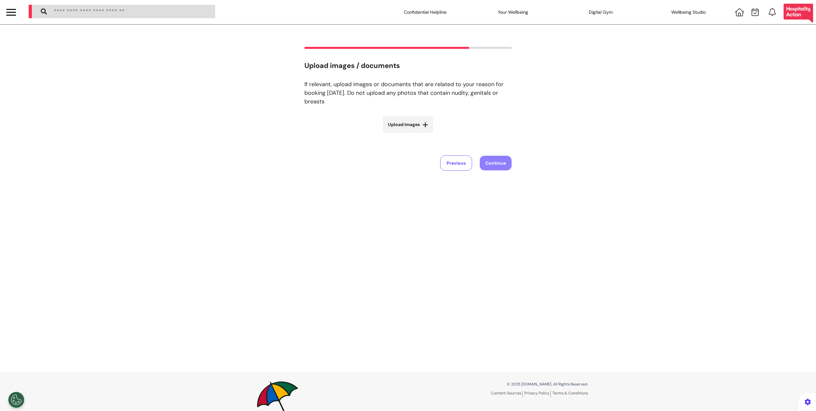
click at [424, 125] on icon at bounding box center [425, 124] width 6 height 6
click at [424, 135] on input "Upload Images" at bounding box center [408, 138] width 76 height 7
type input "**********"
click at [405, 125] on span "Upload Images" at bounding box center [404, 124] width 32 height 7
click at [405, 135] on input "Upload Images" at bounding box center [408, 138] width 76 height 7
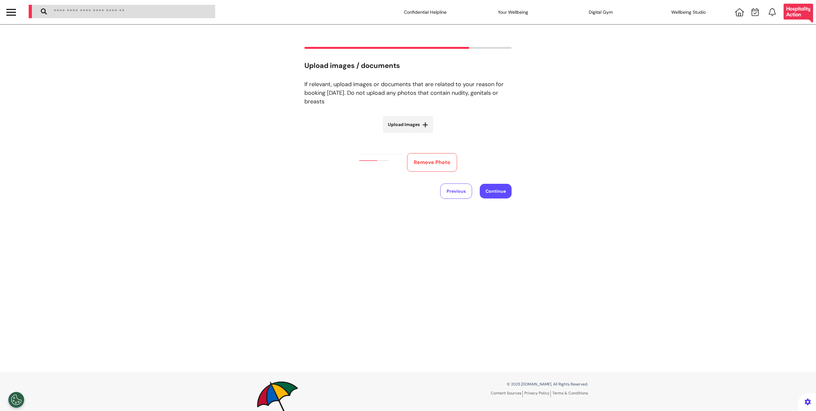
type input "**********"
click at [409, 133] on div "Upload Images Remove Photo Remove Photo" at bounding box center [407, 170] width 207 height 108
click at [412, 126] on span "Upload Images" at bounding box center [404, 124] width 32 height 7
click at [412, 135] on input "Upload Images" at bounding box center [408, 138] width 76 height 7
type input "**********"
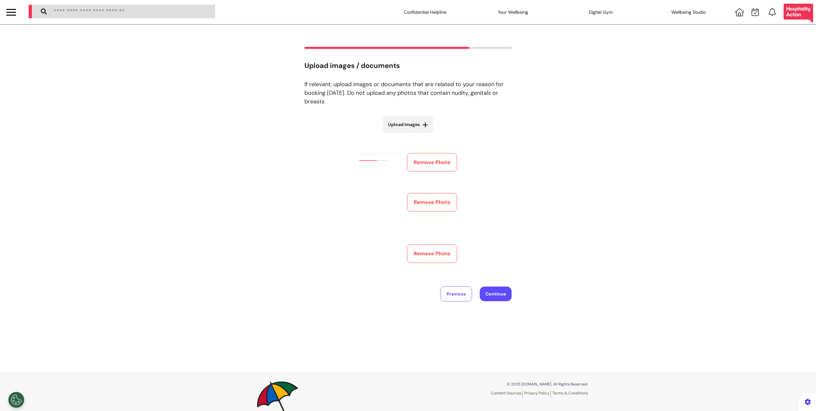
click at [394, 190] on img at bounding box center [381, 199] width 44 height 41
click at [423, 203] on button "Remove Photo" at bounding box center [432, 202] width 50 height 18
click at [394, 131] on label "Upload Images" at bounding box center [408, 124] width 50 height 17
click at [394, 135] on input "Upload Images" at bounding box center [408, 138] width 76 height 7
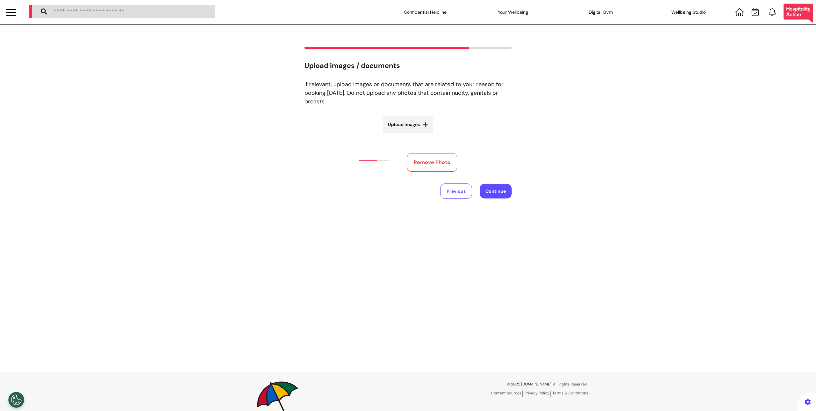
type input "**********"
click at [400, 126] on span "Upload Images" at bounding box center [404, 124] width 32 height 7
click at [400, 135] on input "Upload Images" at bounding box center [408, 138] width 76 height 7
type input "**********"
click at [507, 243] on button "Continue" at bounding box center [496, 246] width 32 height 15
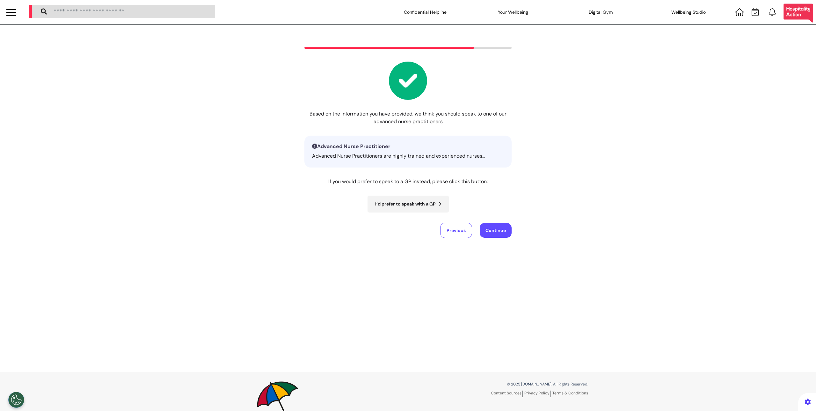
click at [363, 142] on div "Advanced Nurse Practitioner Advanced Nurse Practitioners are highly trained and…" at bounding box center [407, 151] width 207 height 32
click at [349, 148] on h3 "Advanced Nurse Practitioner" at bounding box center [408, 146] width 192 height 6
click at [405, 199] on button "I’d prefer to speak with a GP" at bounding box center [408, 203] width 81 height 17
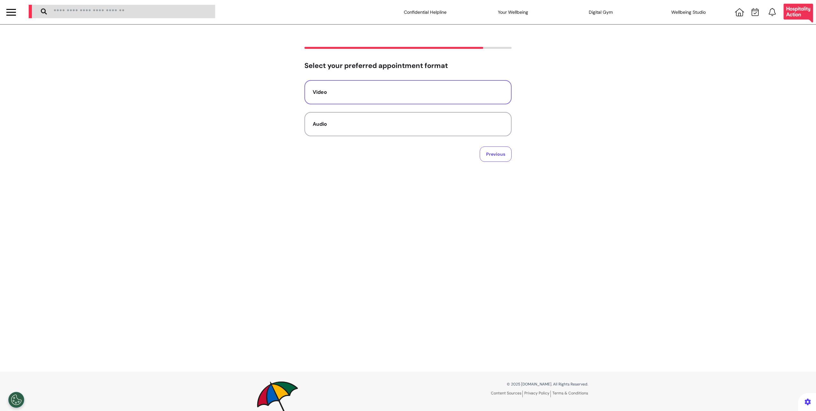
click at [374, 99] on button "Video" at bounding box center [407, 92] width 207 height 24
click at [388, 120] on div "Female" at bounding box center [408, 124] width 191 height 8
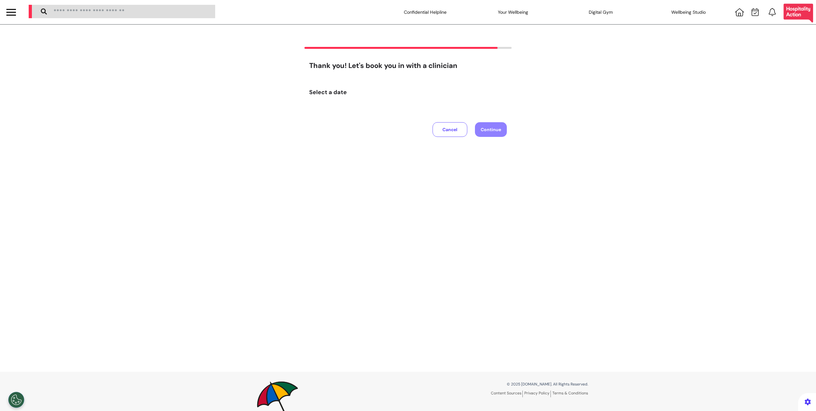
click at [318, 92] on h4 "Select a date" at bounding box center [408, 92] width 198 height 7
click at [325, 94] on h4 "Select a date" at bounding box center [408, 92] width 198 height 7
click at [482, 311] on div "Thank you! Let's book you in with a clinician Select a date Cancel Continue" at bounding box center [408, 198] width 816 height 347
click at [329, 99] on div "Select a date" at bounding box center [408, 96] width 198 height 26
click at [325, 95] on h4 "Select a date" at bounding box center [408, 92] width 198 height 7
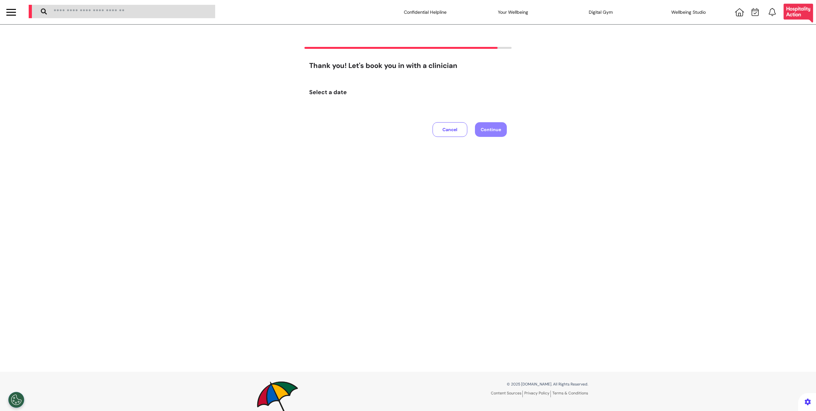
click at [313, 94] on h4 "Select a date" at bounding box center [408, 92] width 198 height 7
click at [336, 92] on h4 "Select a date" at bounding box center [408, 92] width 198 height 7
click at [441, 132] on button "Cancel" at bounding box center [450, 129] width 35 height 15
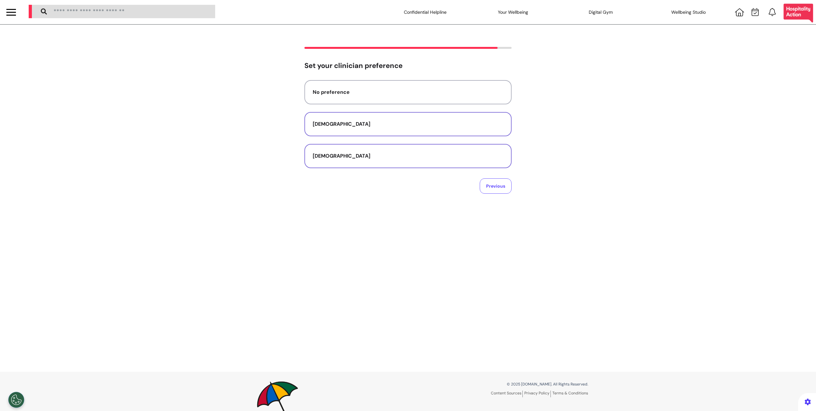
click at [430, 150] on button "Male" at bounding box center [407, 156] width 207 height 24
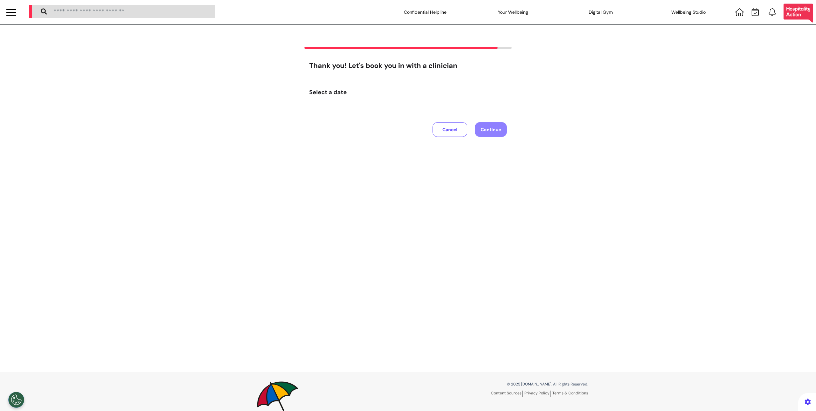
click at [459, 134] on button "Cancel" at bounding box center [450, 129] width 35 height 15
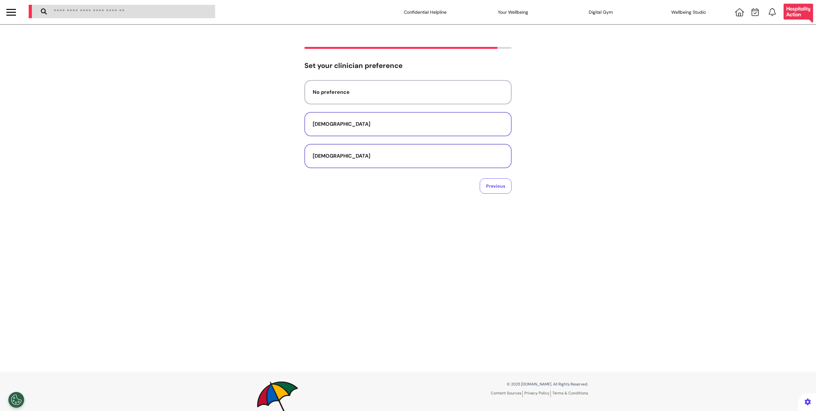
click at [392, 127] on div "Female" at bounding box center [408, 124] width 191 height 8
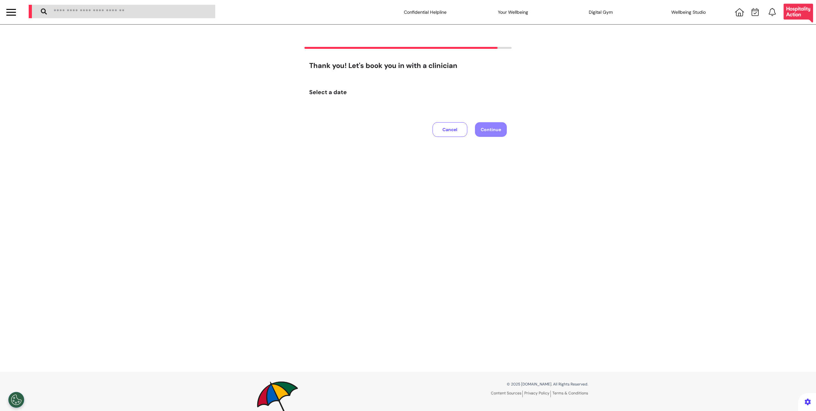
click at [314, 90] on h4 "Select a date" at bounding box center [408, 92] width 198 height 7
drag, startPoint x: 319, startPoint y: 91, endPoint x: 333, endPoint y: 101, distance: 17.7
click at [319, 91] on h4 "Select a date" at bounding box center [408, 92] width 198 height 7
click at [439, 131] on button "Cancel" at bounding box center [450, 129] width 35 height 15
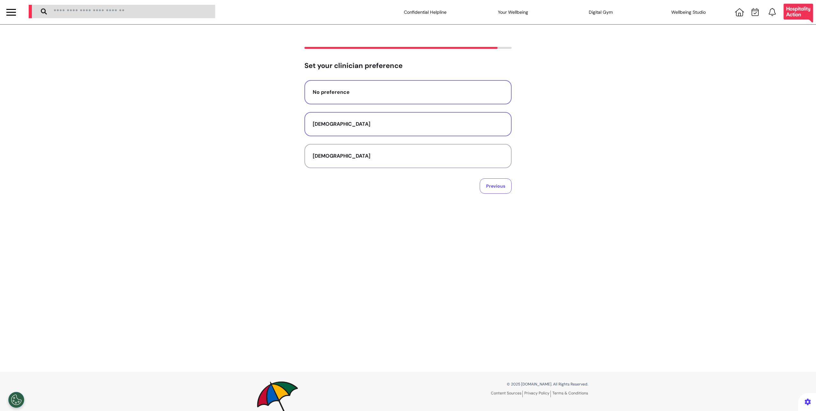
click at [403, 95] on div "No preference" at bounding box center [408, 92] width 191 height 8
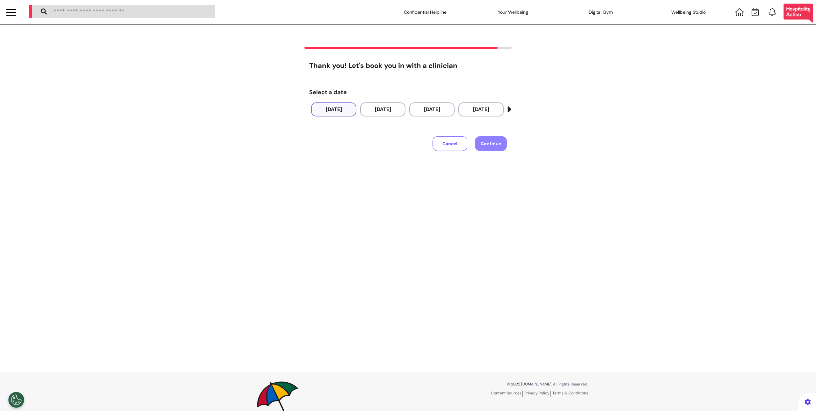
click at [329, 112] on button "27 Aug 2025" at bounding box center [333, 109] width 45 height 14
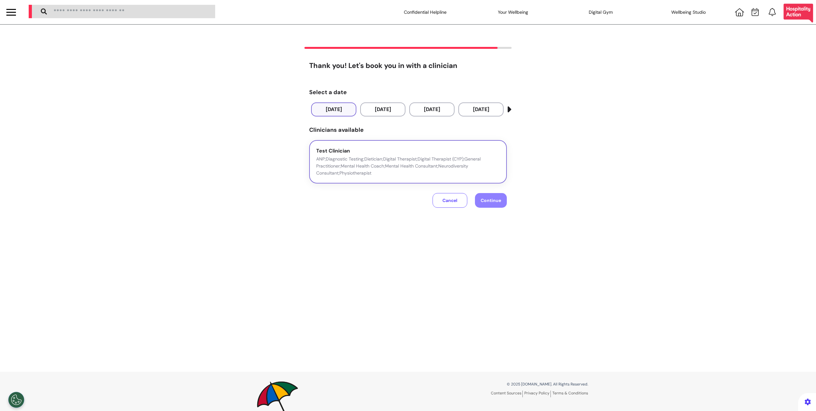
click at [460, 167] on p "ANP;Diagnostic Testing;Dietician;Digital Therapist;Digital Therapist (CYP);Gene…" at bounding box center [408, 165] width 184 height 21
click at [485, 198] on span "Continue" at bounding box center [491, 200] width 20 height 6
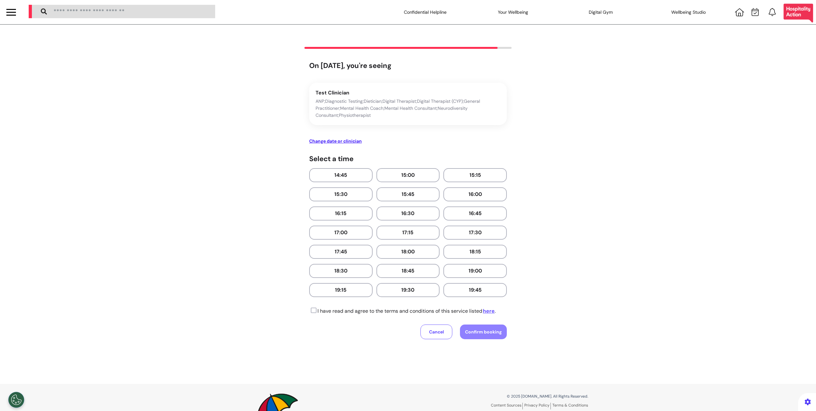
click at [309, 319] on div "Test Clinician ANP;Diagnostic Testing;Dietician;Digital Therapist;Digital Thera…" at bounding box center [408, 212] width 198 height 259
click at [336, 180] on button "14:45" at bounding box center [340, 175] width 63 height 14
click at [489, 311] on link "here" at bounding box center [488, 310] width 13 height 7
click at [310, 312] on icon at bounding box center [312, 310] width 7 height 6
click at [330, 140] on button "Change date or clinician" at bounding box center [335, 141] width 53 height 7
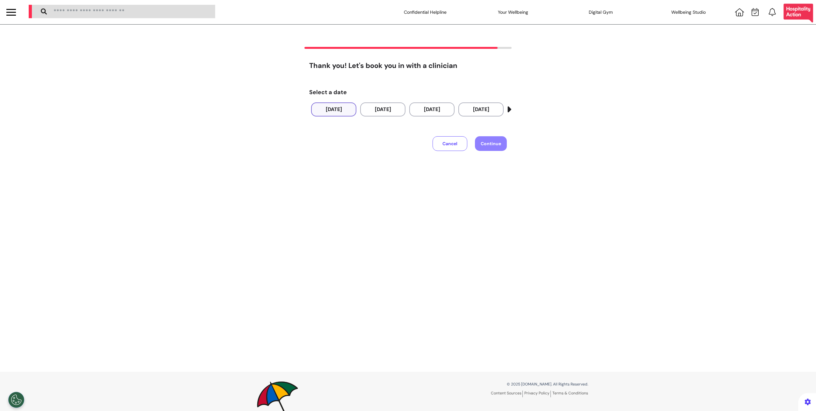
click at [335, 111] on button "27 Aug 2025" at bounding box center [333, 109] width 45 height 14
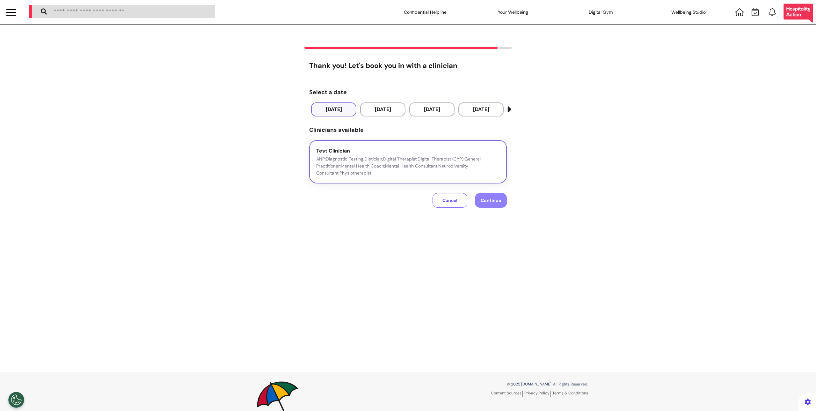
click at [384, 168] on p "ANP;Diagnostic Testing;Dietician;Digital Therapist;Digital Therapist (CYP);Gene…" at bounding box center [408, 165] width 184 height 21
click at [493, 201] on span "Continue" at bounding box center [491, 200] width 20 height 6
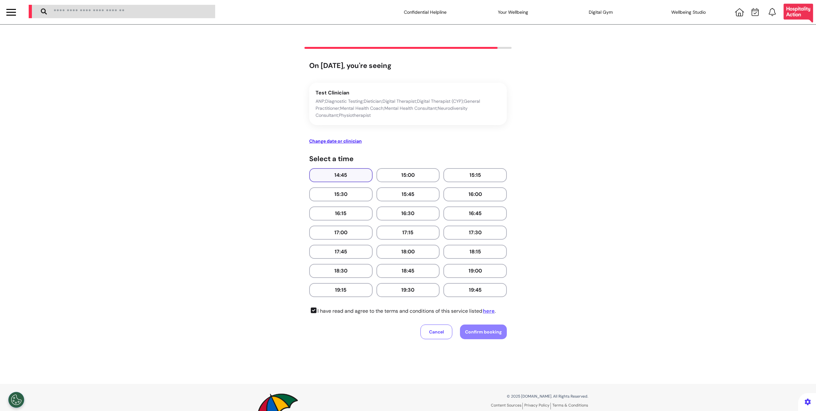
click at [363, 177] on button "14:45" at bounding box center [340, 175] width 63 height 14
click at [487, 329] on span "Confirm booking" at bounding box center [483, 332] width 37 height 6
click at [404, 172] on button "15:00" at bounding box center [407, 175] width 63 height 14
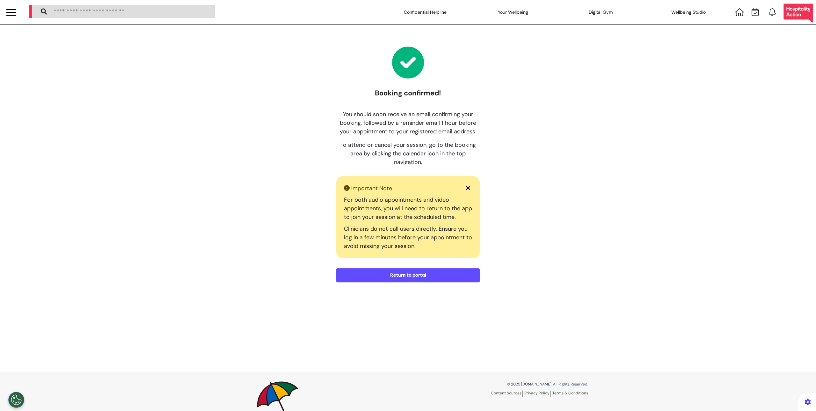
click at [441, 272] on button "Return to portal" at bounding box center [407, 275] width 143 height 14
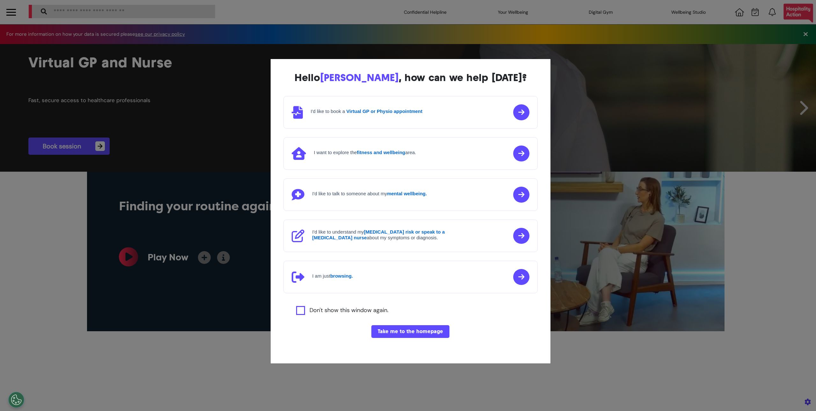
scroll to position [0, 319]
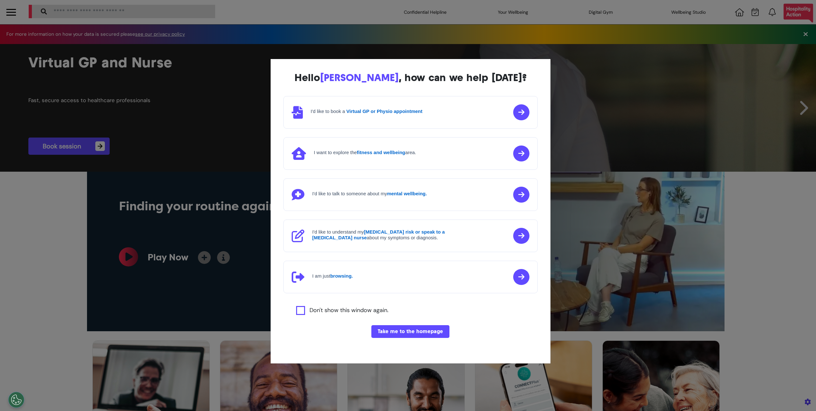
click at [394, 331] on button "Take me to the homepage" at bounding box center [410, 331] width 78 height 13
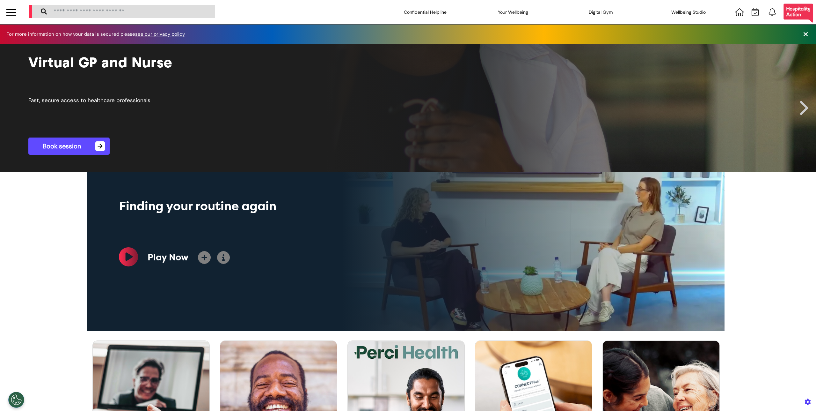
click at [53, 145] on link "Book session →" at bounding box center [68, 145] width 81 height 17
